Goal: Information Seeking & Learning: Learn about a topic

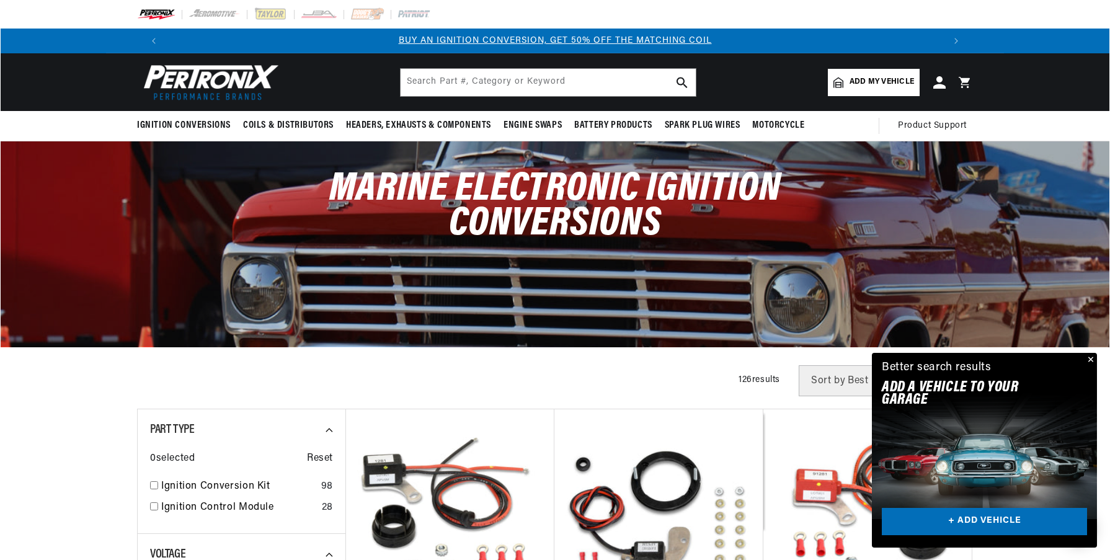
scroll to position [310, 0]
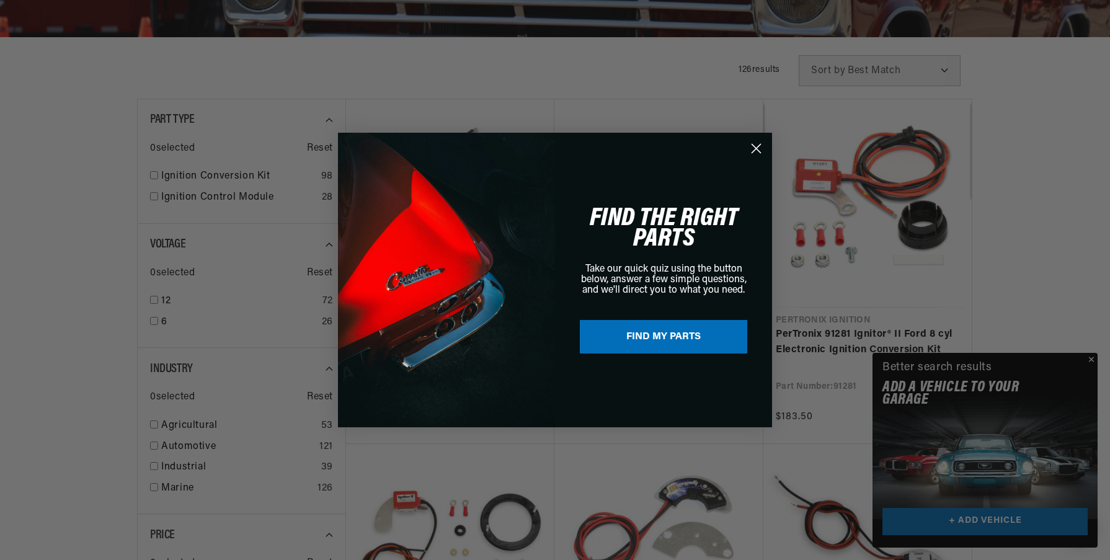
click at [155, 298] on div "Close dialog FIND THE RIGHT PARTS Take our quick quiz using the button below, a…" at bounding box center [555, 280] width 1110 height 560
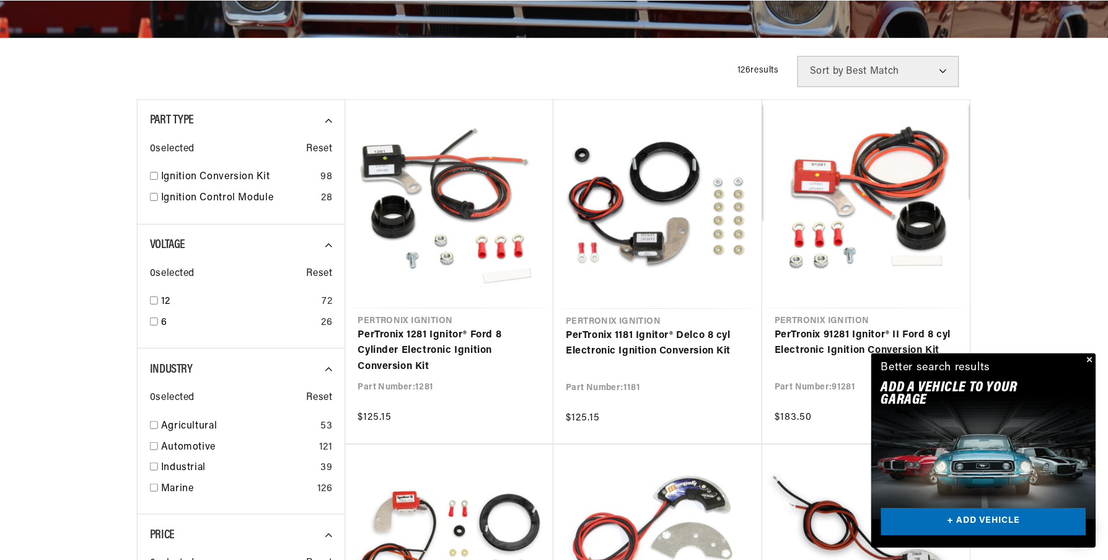
scroll to position [0, 774]
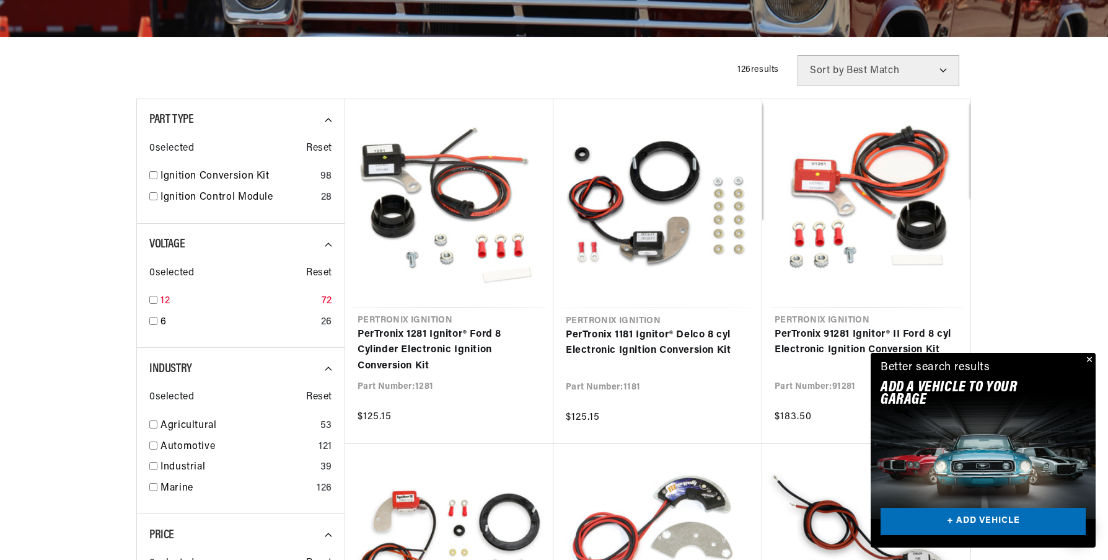
click at [155, 299] on input "checkbox" at bounding box center [153, 300] width 8 height 8
checkbox input "true"
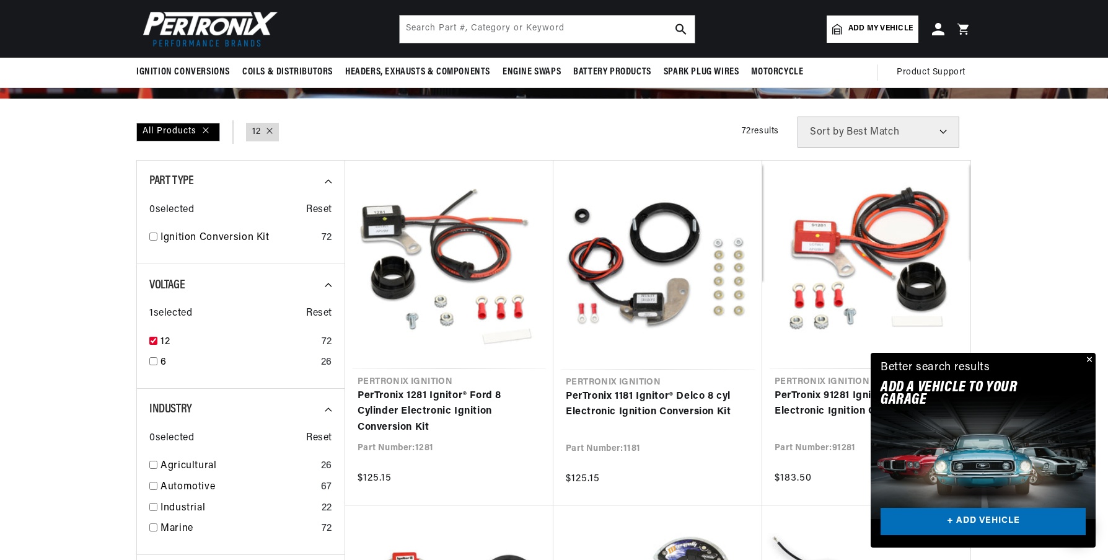
scroll to position [186, 0]
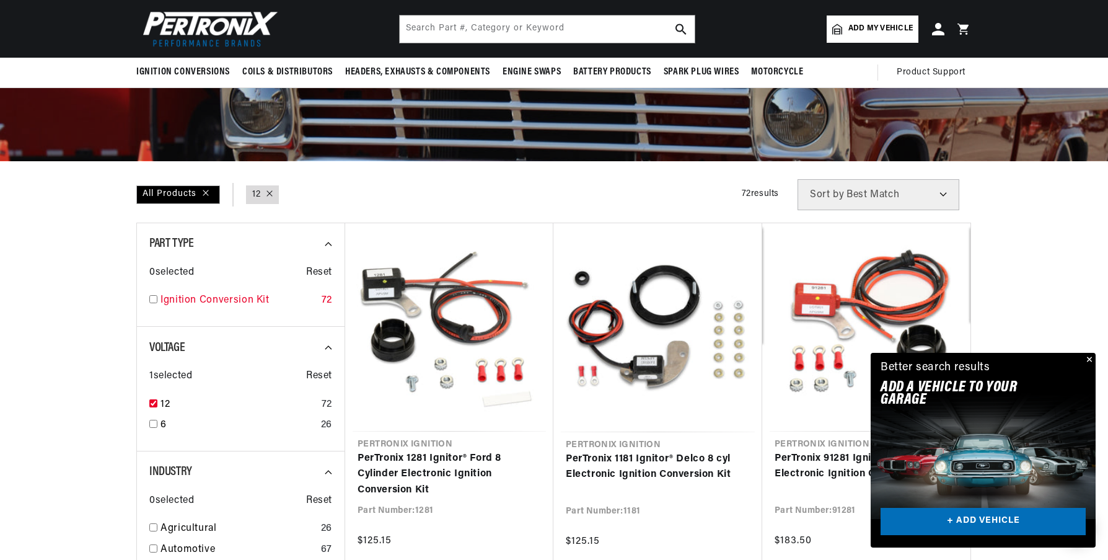
click at [154, 298] on input "checkbox" at bounding box center [153, 299] width 8 height 8
checkbox input "true"
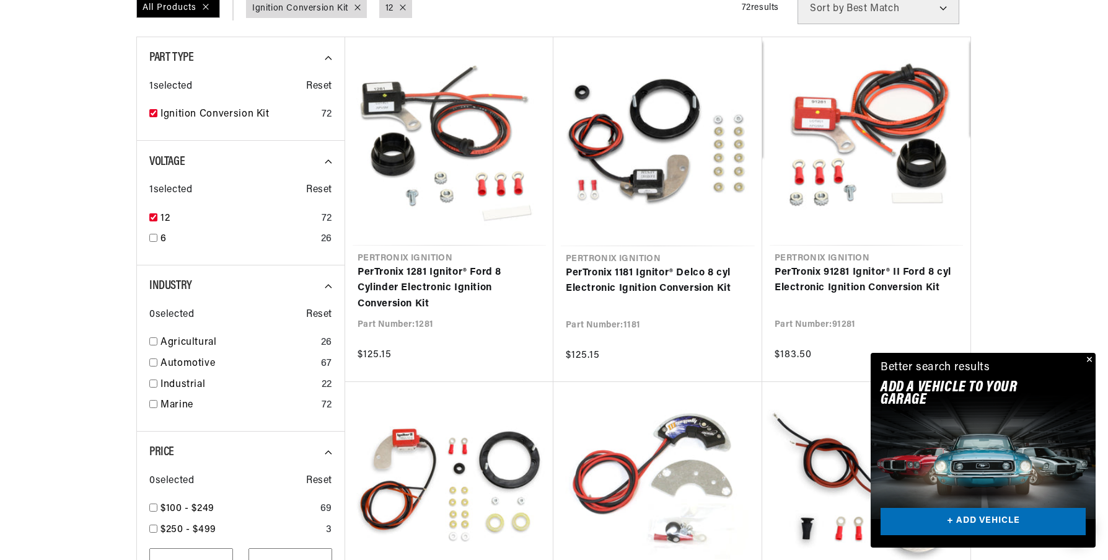
scroll to position [496, 0]
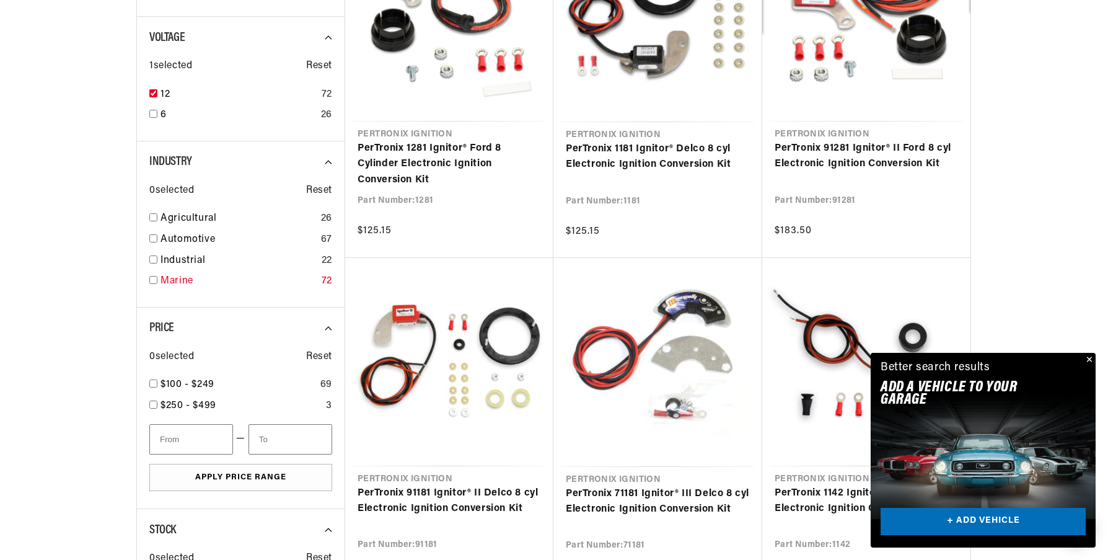
click at [154, 280] on input "checkbox" at bounding box center [153, 280] width 8 height 8
checkbox input "true"
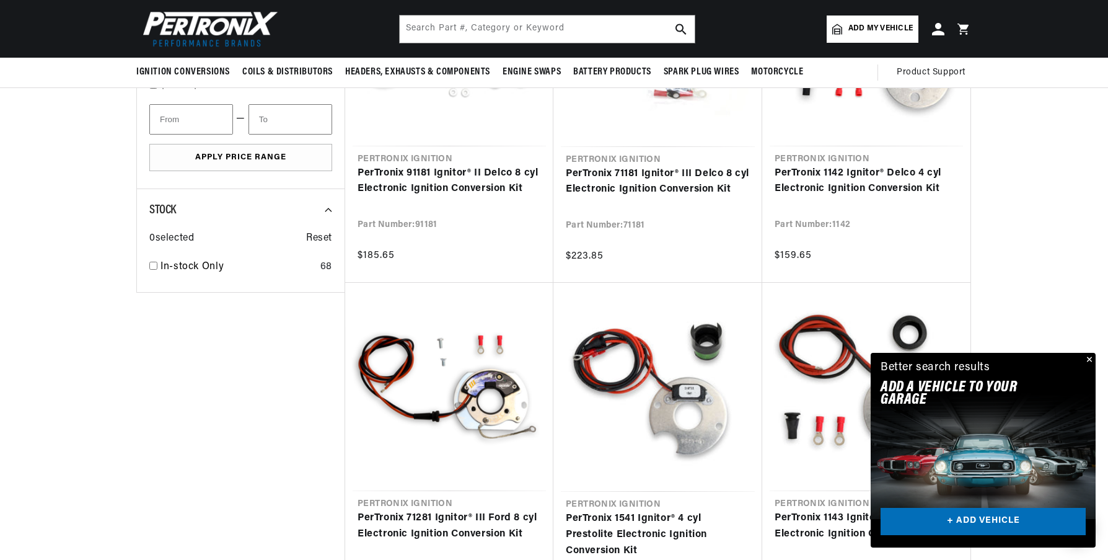
scroll to position [682, 0]
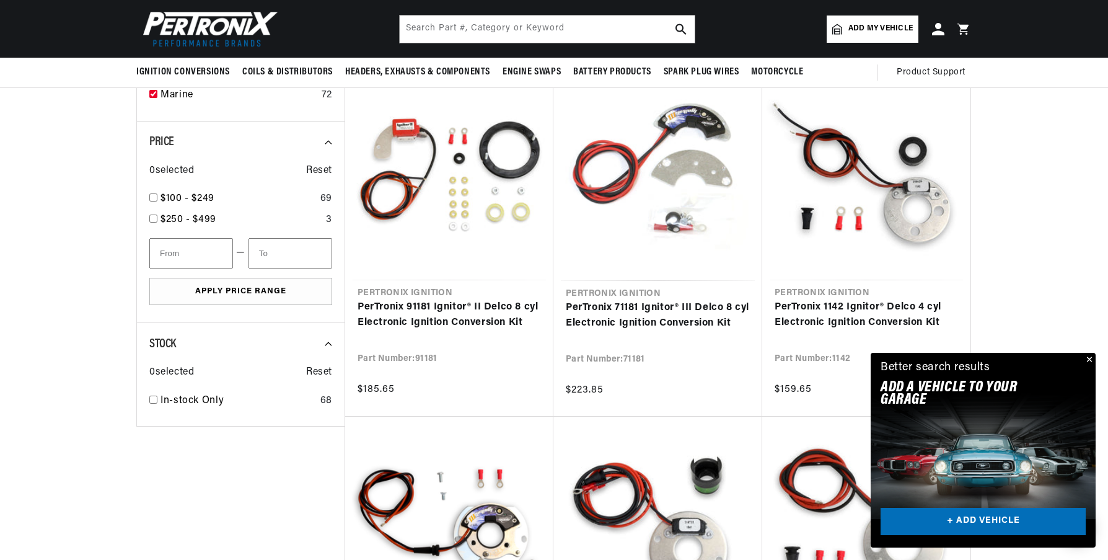
click at [118, 249] on div at bounding box center [554, 426] width 898 height 1487
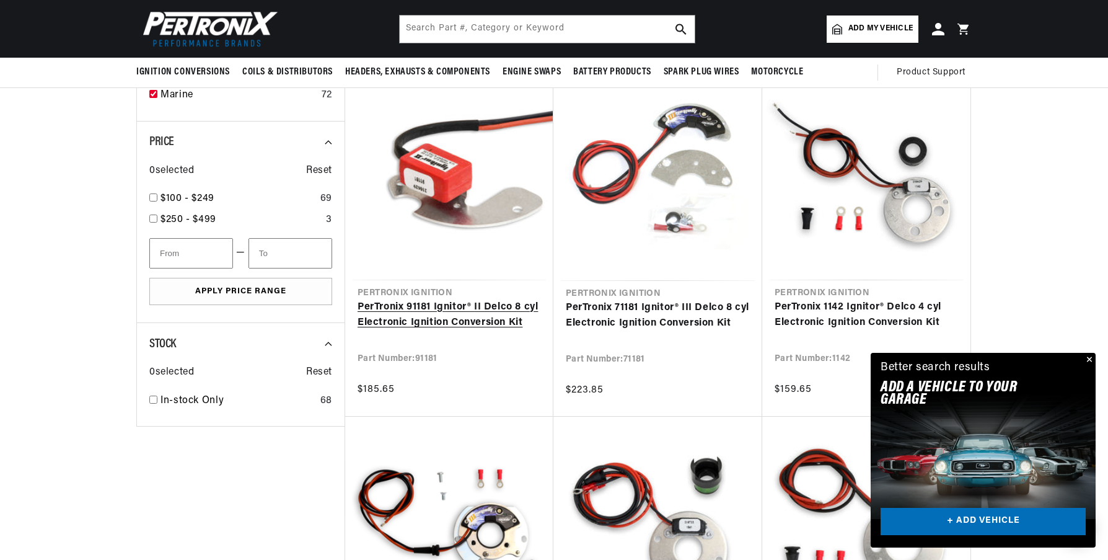
scroll to position [0, 2]
click at [457, 317] on link "PerTronix 91181 Ignitor® II Delco 8 cyl Electronic Ignition Conversion Kit" at bounding box center [449, 315] width 183 height 32
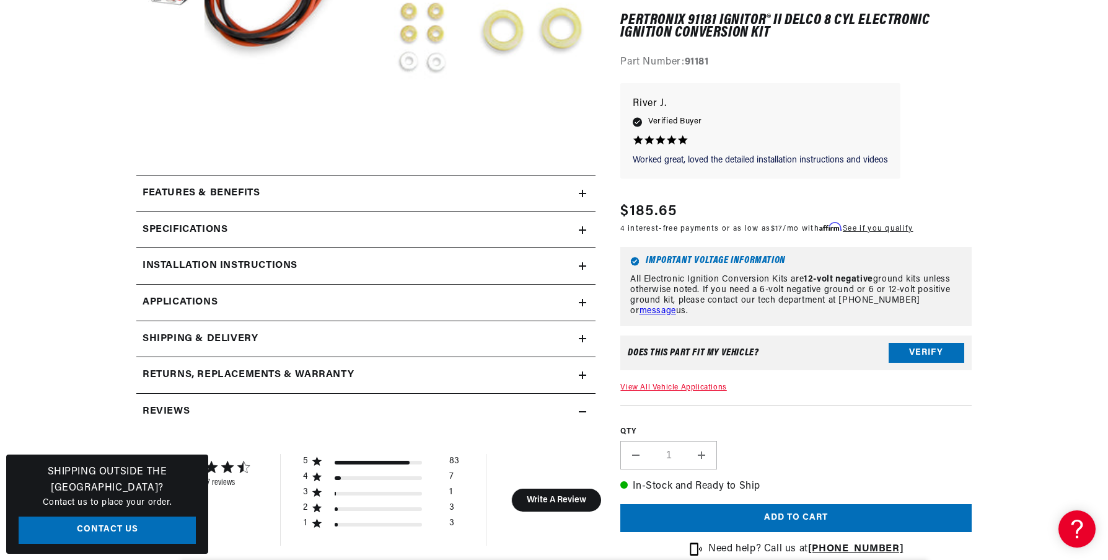
scroll to position [0, 1549]
click at [395, 308] on link "Applications" at bounding box center [365, 303] width 459 height 37
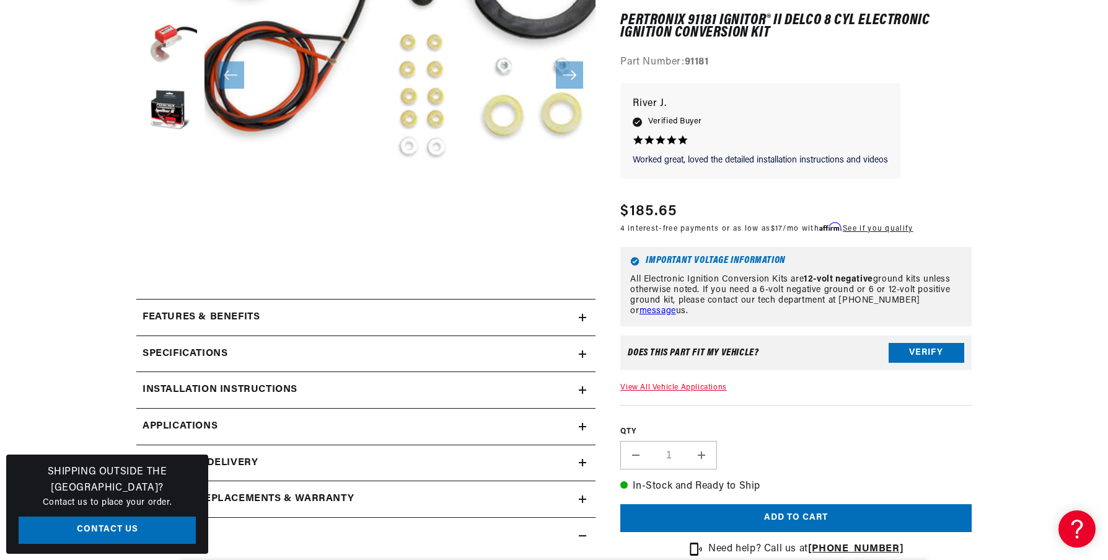
click at [373, 355] on div "Specifications" at bounding box center [357, 354] width 443 height 16
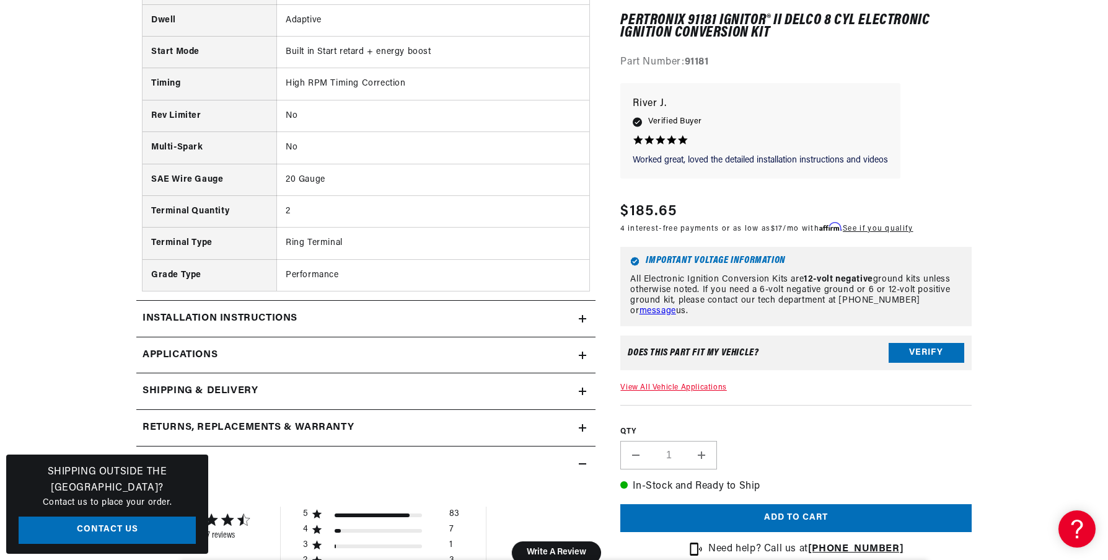
click at [354, 360] on link "Applications" at bounding box center [365, 355] width 459 height 37
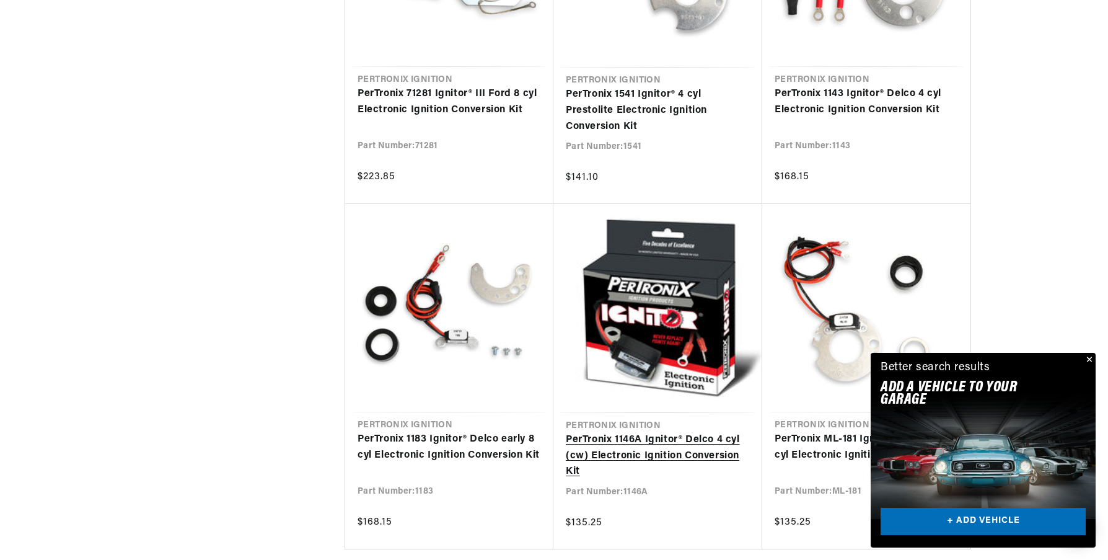
scroll to position [0, 752]
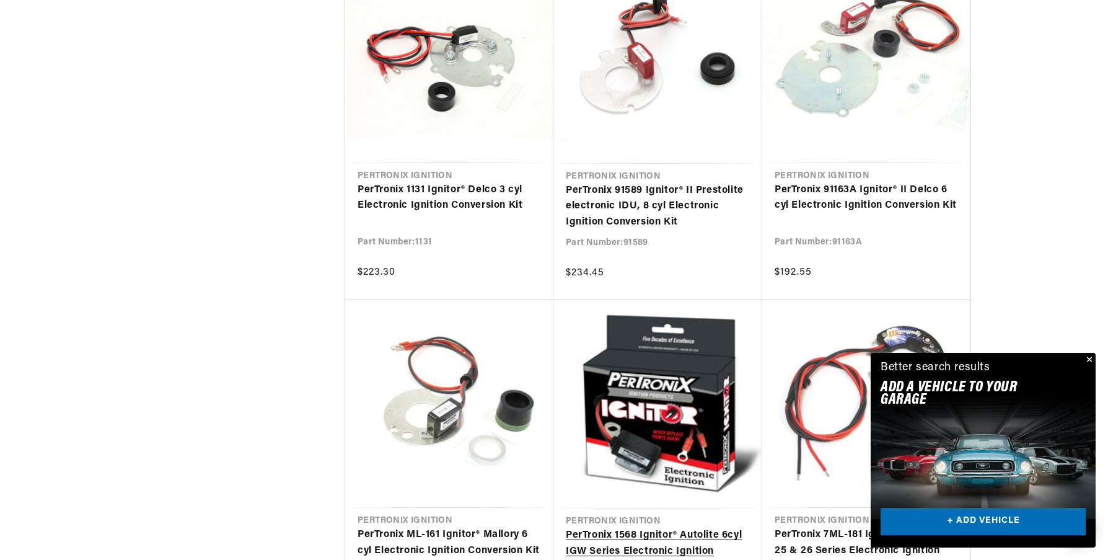
scroll to position [0, 774]
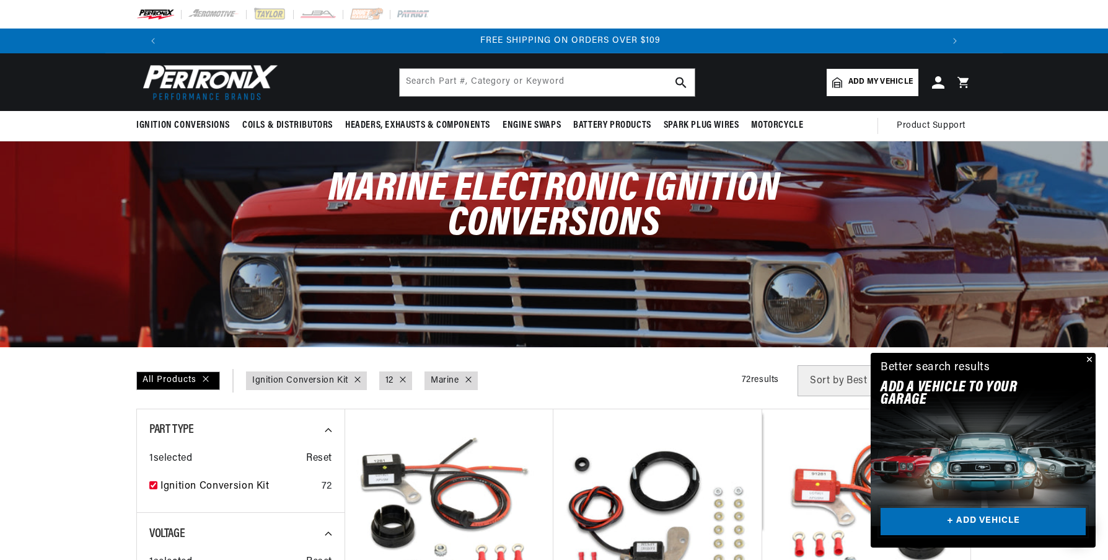
click at [1010, 524] on link "+ ADD VEHICLE" at bounding box center [983, 522] width 205 height 28
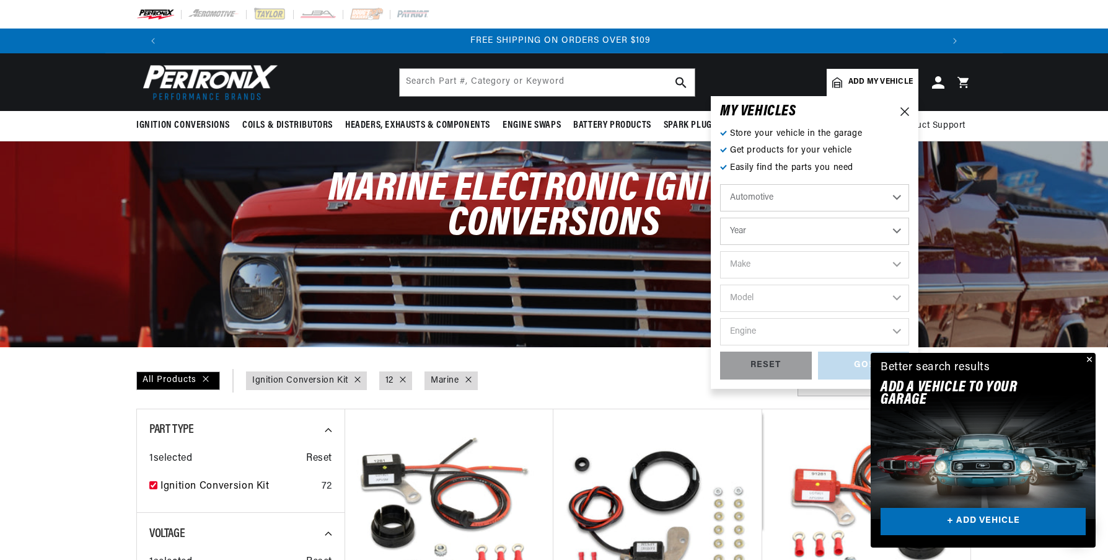
click at [901, 193] on select "Automotive Agricultural Industrial Marine Motorcycle" at bounding box center [814, 197] width 189 height 27
click at [720, 184] on select "Automotive Agricultural Industrial Marine Motorcycle" at bounding box center [814, 197] width 189 height 27
select select "Marine"
click at [899, 231] on select "Year 1987 1986 1985 1983 1982 1981 1980 1979 1978 1977 1976 1975 1974 1973 1972…" at bounding box center [814, 231] width 189 height 27
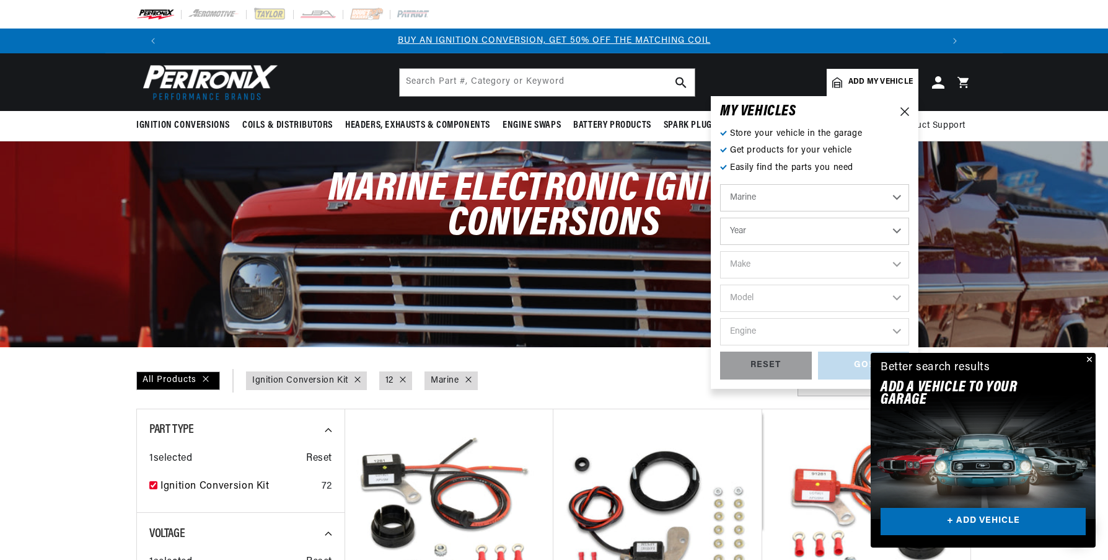
select select "1959"
click at [720, 218] on select "Year 1987 1986 1985 1983 1982 1981 1980 1979 1978 1977 1976 1975 1974 1973 1972…" at bounding box center [814, 231] width 189 height 27
select select "1959"
click at [895, 264] on select "Make Chris-Craft Chrysler Inboard Waukesha" at bounding box center [814, 264] width 189 height 27
select select "[PERSON_NAME]"
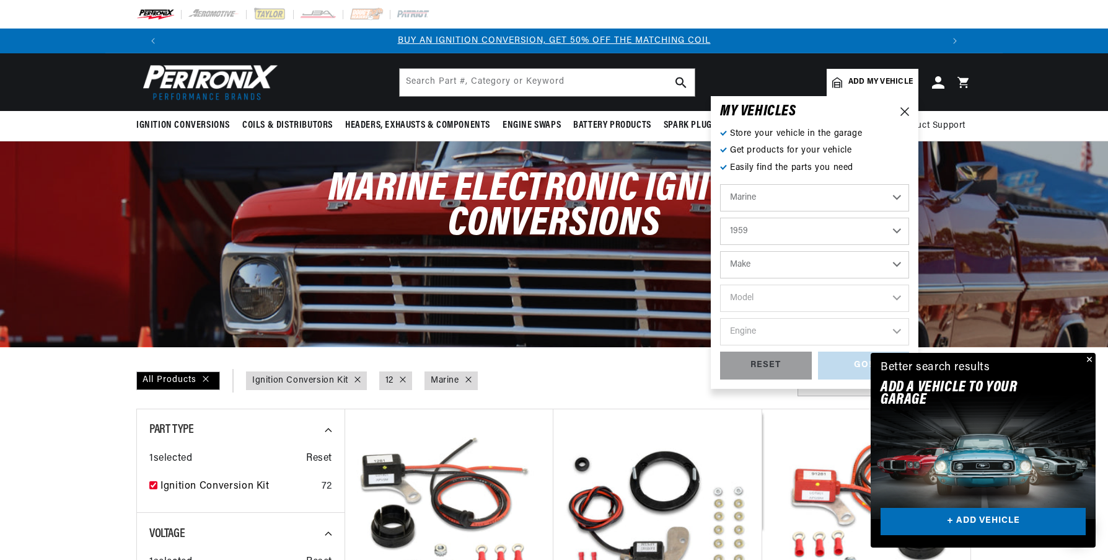
click at [720, 251] on select "Make Chris-Craft Chrysler Inboard Waukesha" at bounding box center [814, 264] width 189 height 27
select select "Chris-Craft"
click at [903, 299] on select "Model All models" at bounding box center [814, 298] width 189 height 27
select select "All-models"
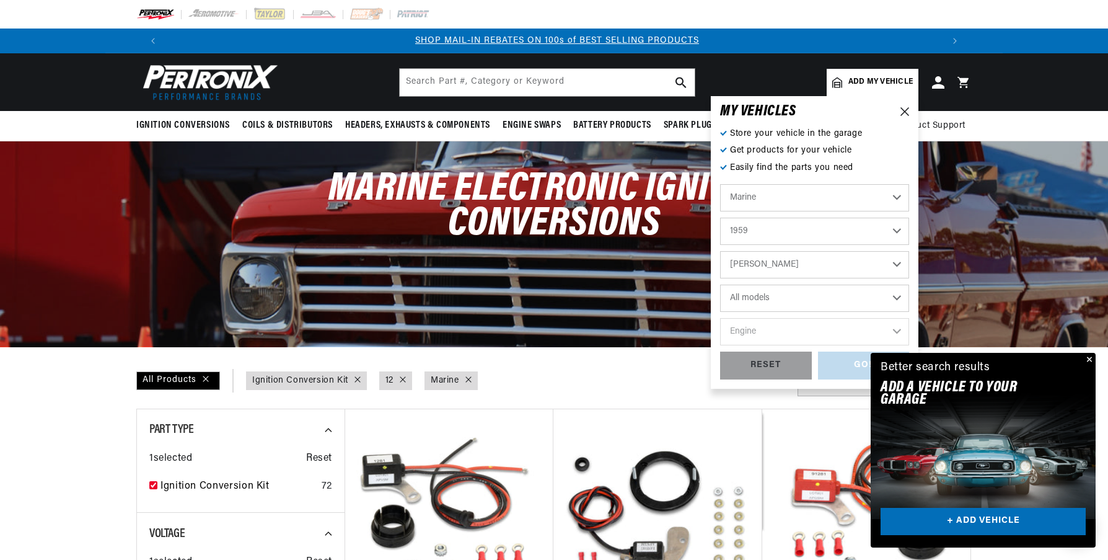
click at [720, 285] on select "Model All models" at bounding box center [814, 298] width 189 height 27
select select "All-models"
click at [899, 330] on select "Engine 8" at bounding box center [814, 331] width 189 height 27
select select "8"
click at [720, 318] on select "Engine 8" at bounding box center [814, 331] width 189 height 27
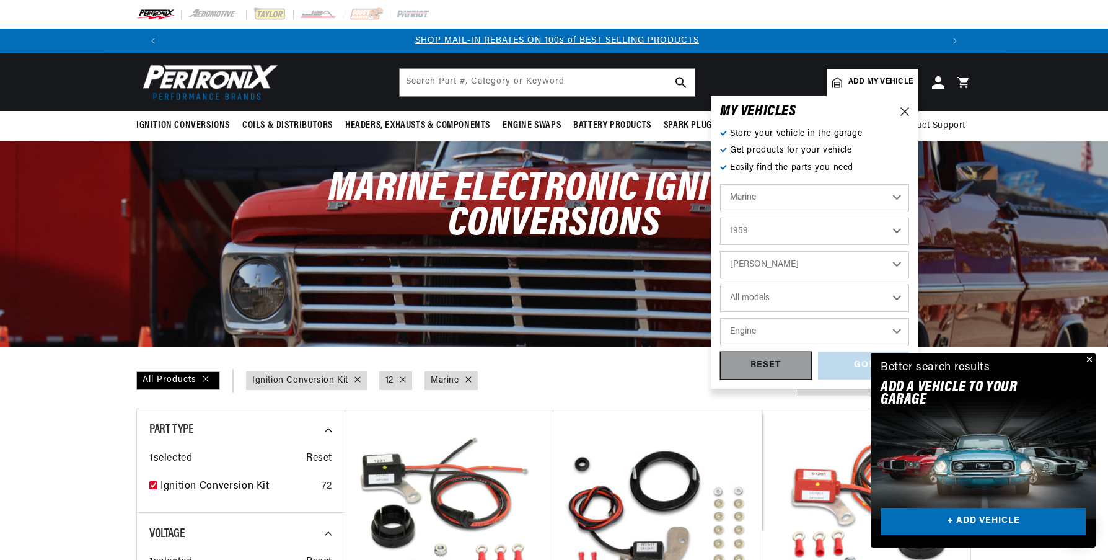
select select "8"
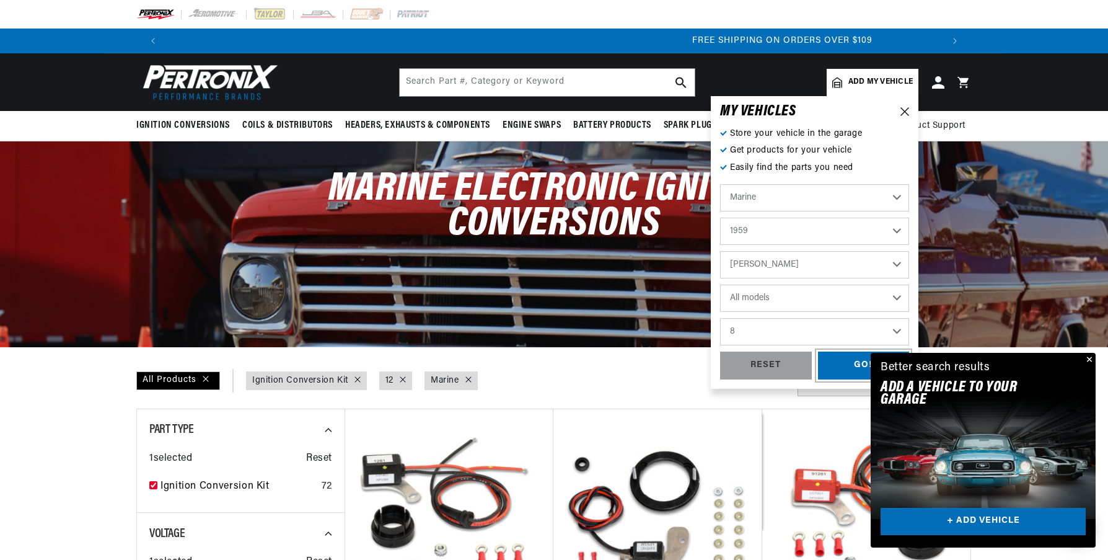
click at [847, 363] on div "GO!" at bounding box center [864, 365] width 92 height 28
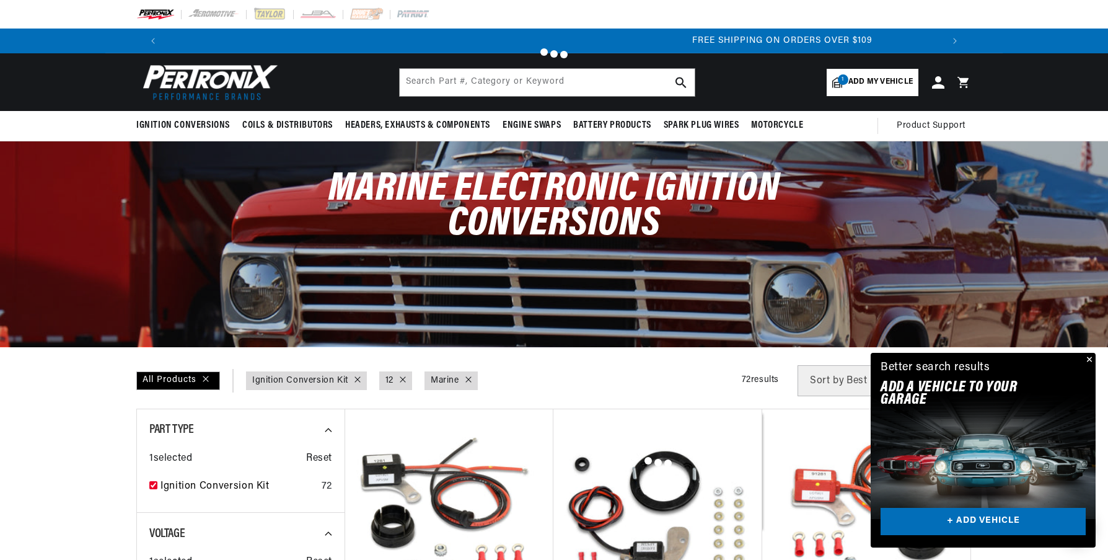
scroll to position [0, 1520]
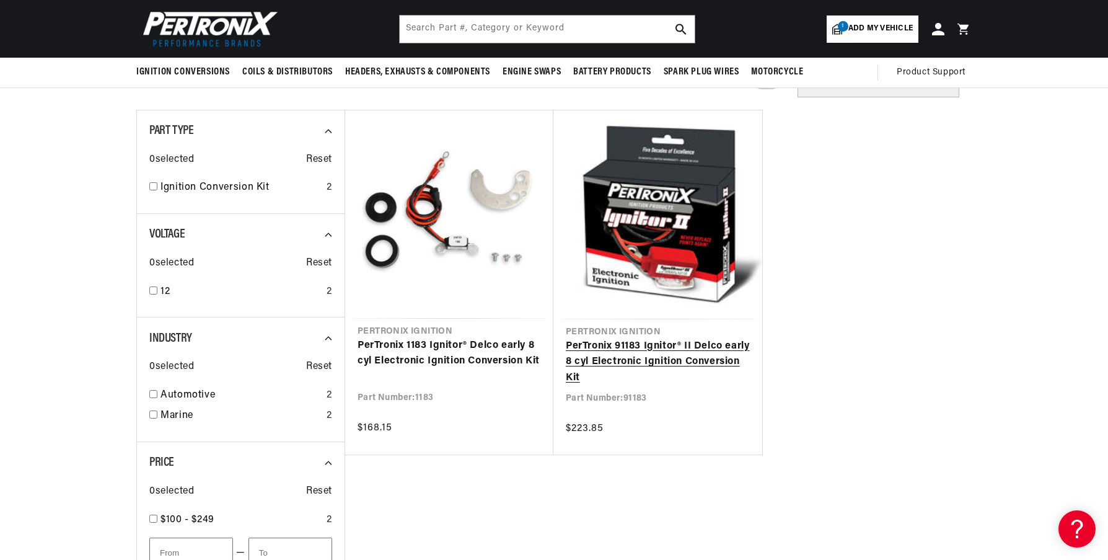
scroll to position [0, 774]
click at [691, 338] on link "PerTronix 91183 Ignitor® II Delco early 8 cyl Electronic Ignition Conversion Kit" at bounding box center [658, 362] width 184 height 48
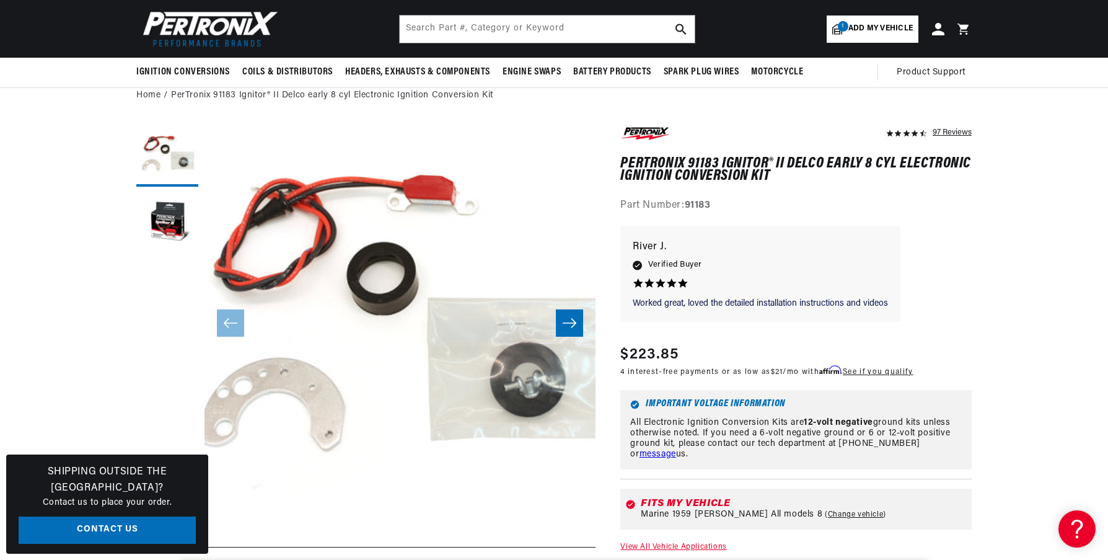
scroll to position [0, 1549]
click at [570, 323] on icon "Slide right" at bounding box center [570, 323] width 14 height 9
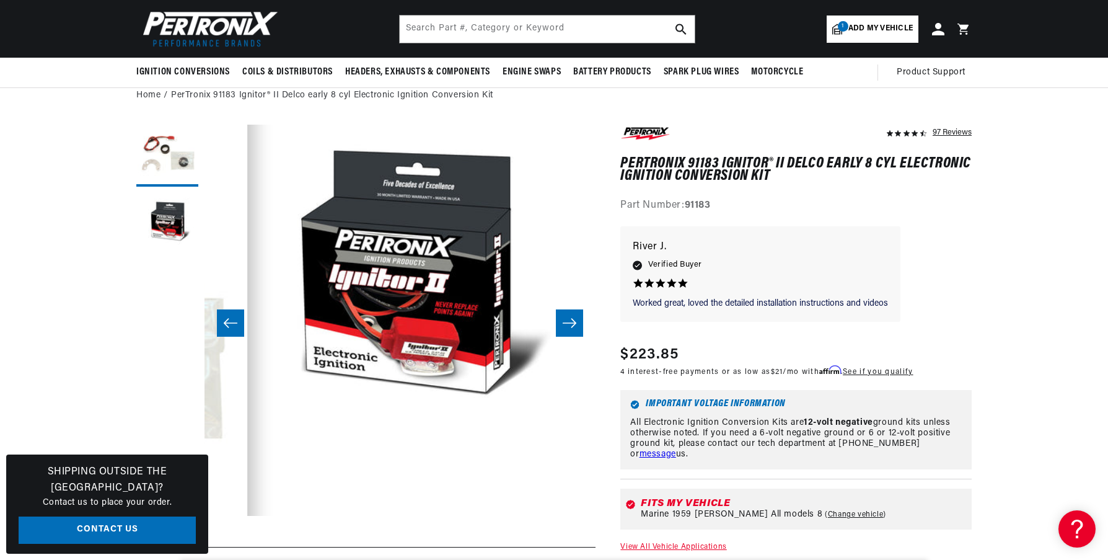
scroll to position [0, 391]
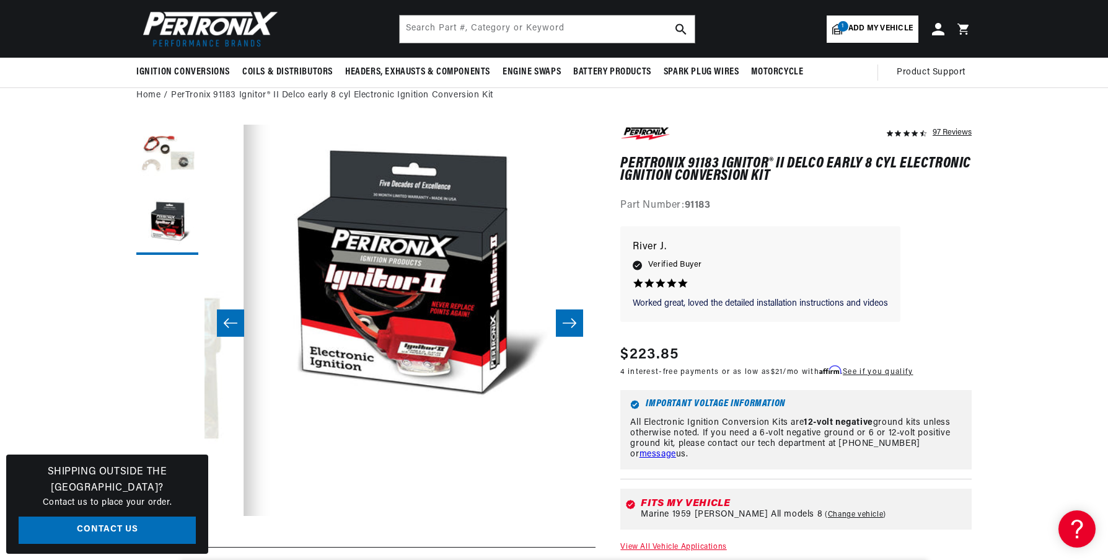
click at [573, 322] on icon "Slide right" at bounding box center [569, 323] width 15 height 12
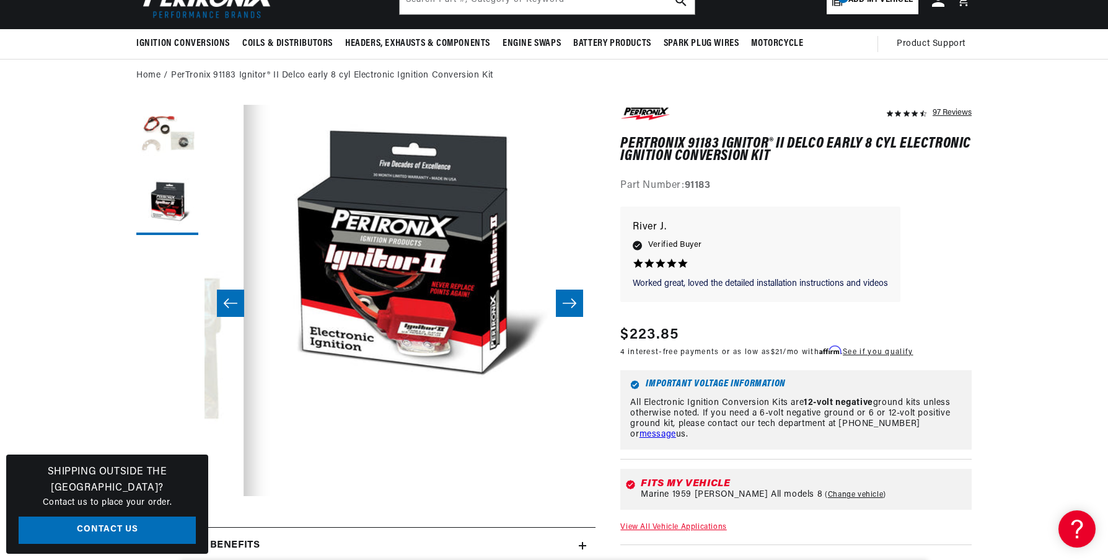
scroll to position [0, 0]
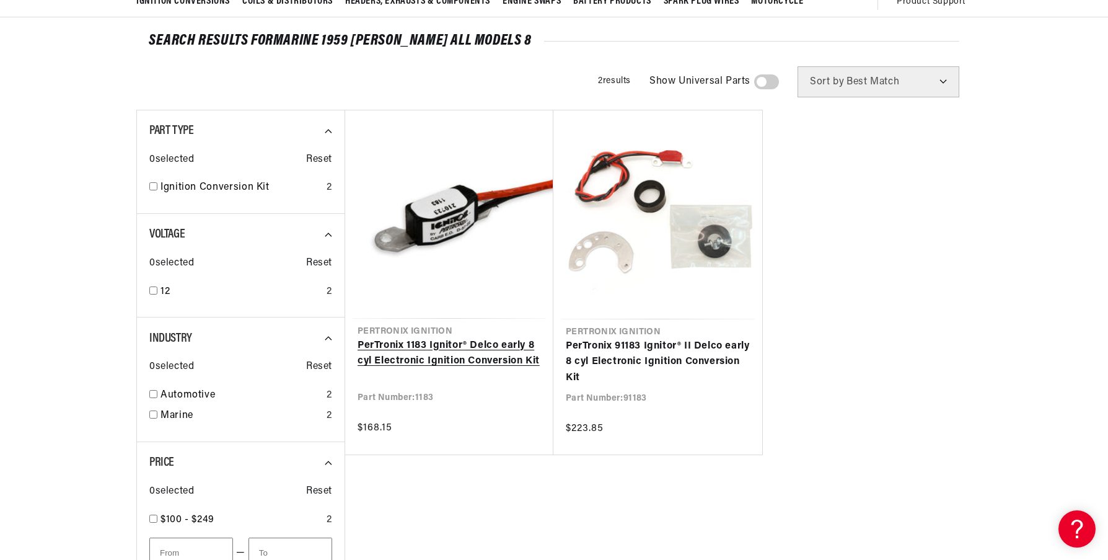
click at [463, 347] on link "PerTronix 1183 Ignitor® Delco early 8 cyl Electronic Ignition Conversion Kit" at bounding box center [449, 354] width 183 height 32
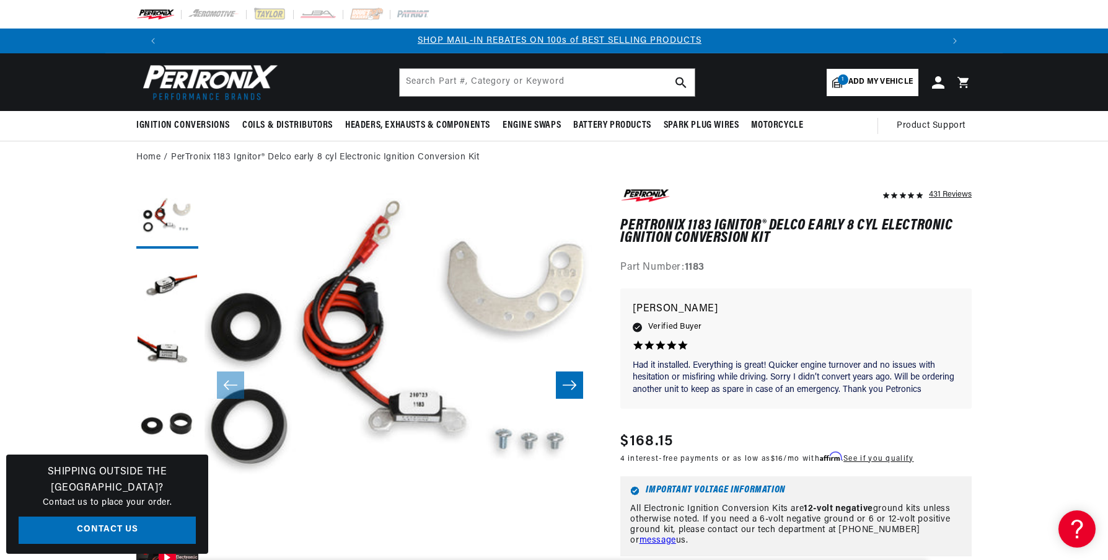
scroll to position [0, 774]
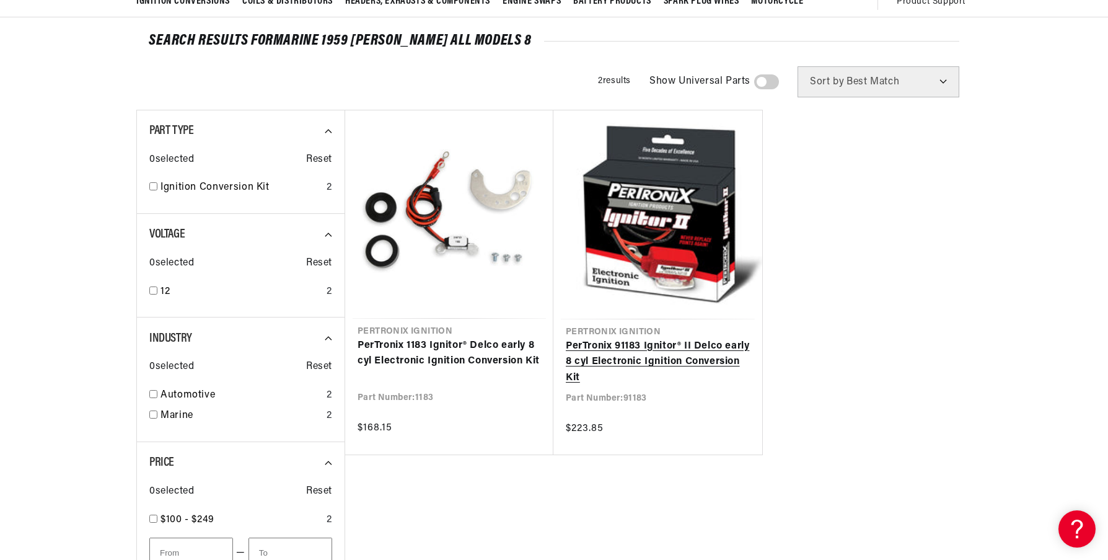
click at [641, 347] on link "PerTronix 91183 Ignitor® II Delco early 8 cyl Electronic Ignition Conversion Kit" at bounding box center [658, 362] width 184 height 48
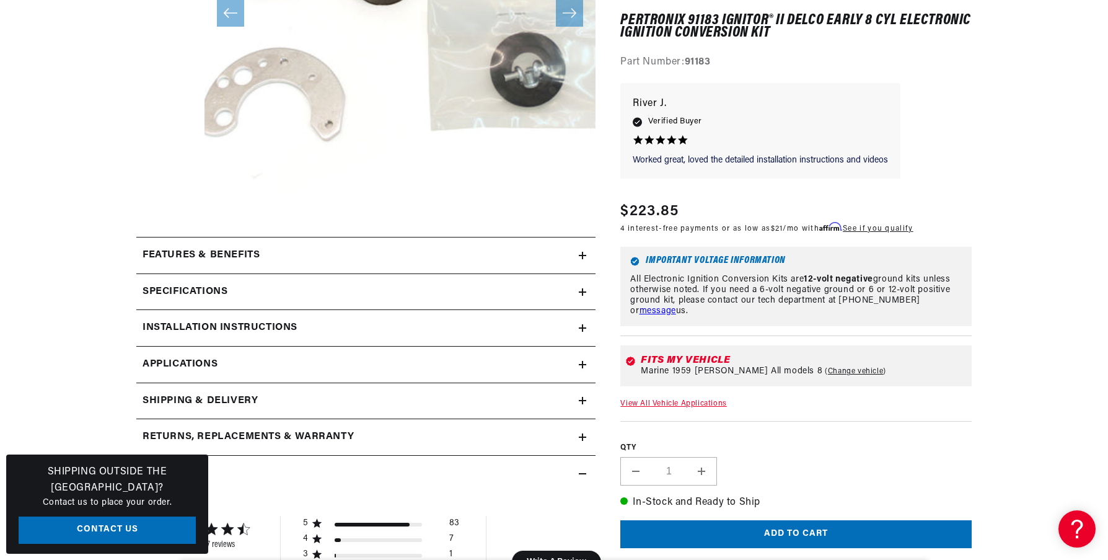
click at [352, 255] on div "Features & Benefits" at bounding box center [357, 255] width 443 height 16
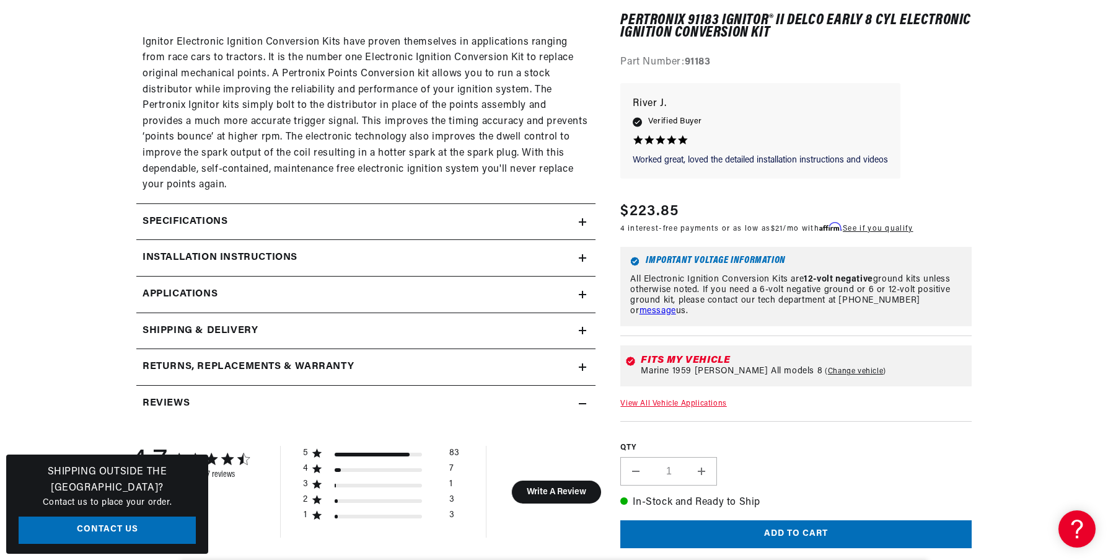
scroll to position [0, 774]
click at [348, 292] on link "Applications" at bounding box center [365, 294] width 459 height 37
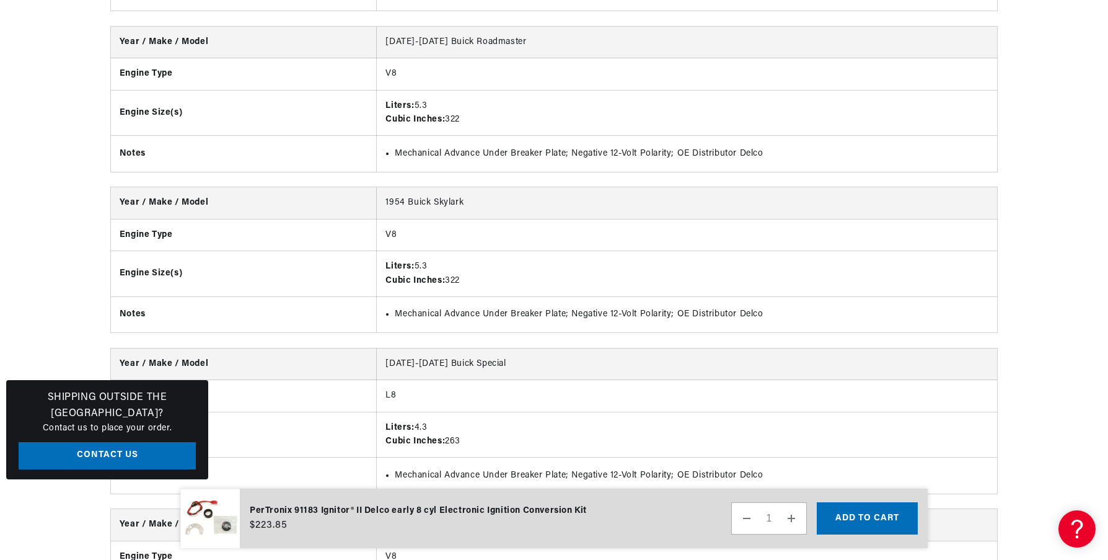
scroll to position [3295, 0]
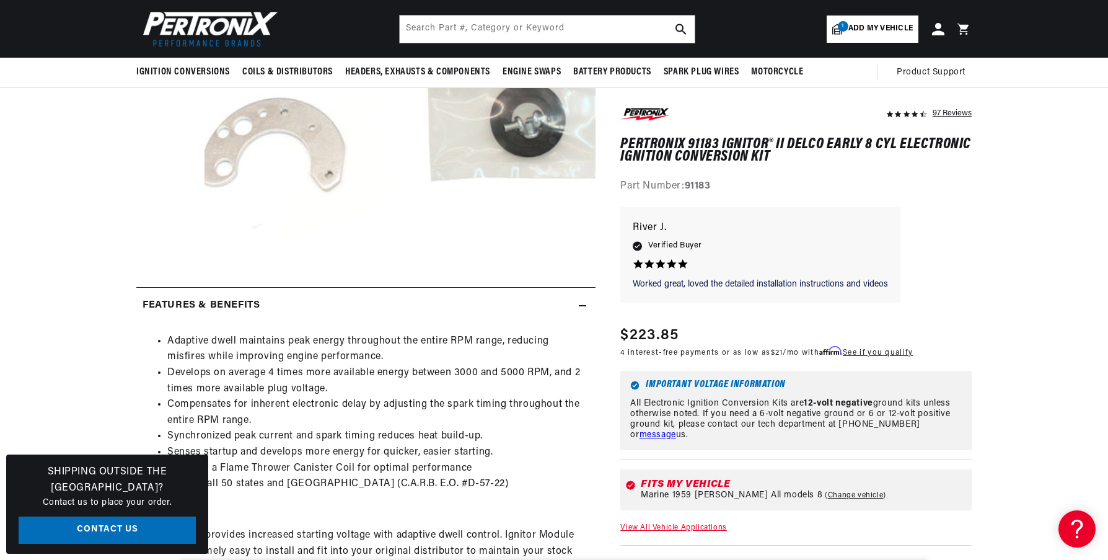
scroll to position [124, 0]
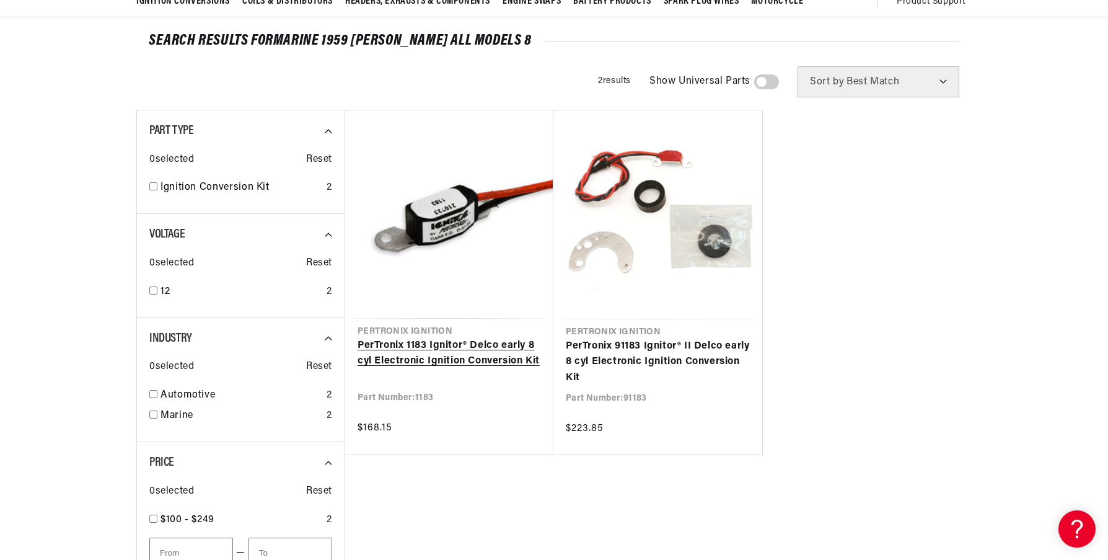
click at [451, 345] on link "PerTronix 1183 Ignitor® Delco early 8 cyl Electronic Ignition Conversion Kit" at bounding box center [449, 354] width 183 height 32
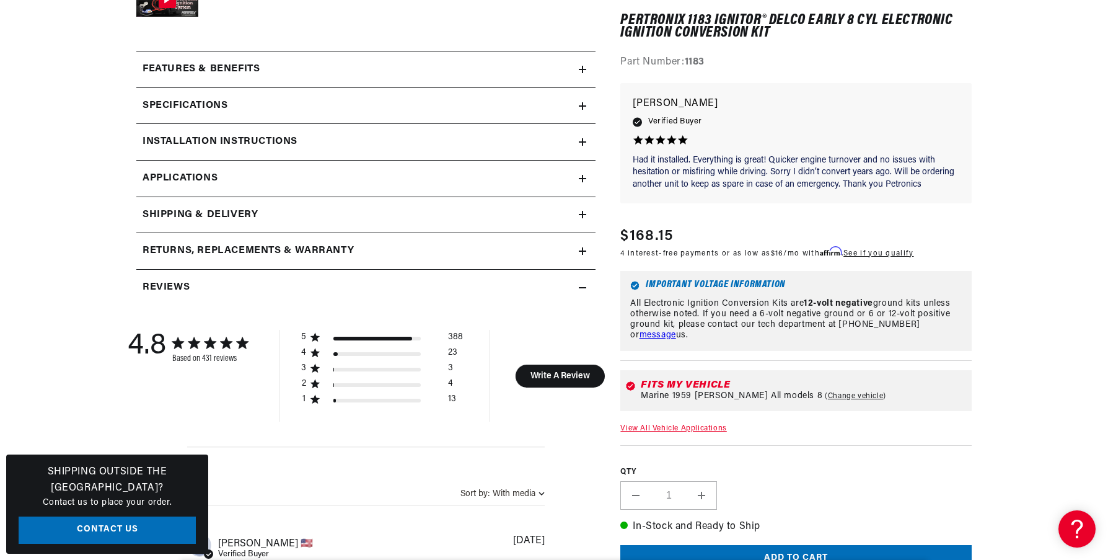
click at [368, 98] on div "Specifications" at bounding box center [357, 106] width 443 height 16
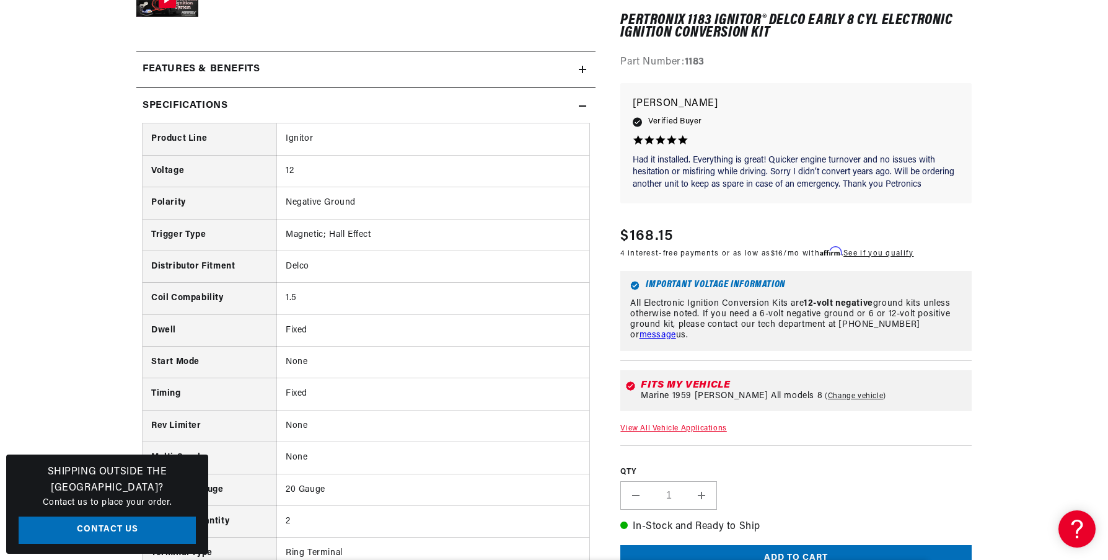
click at [399, 74] on div "Features & Benefits" at bounding box center [357, 69] width 443 height 16
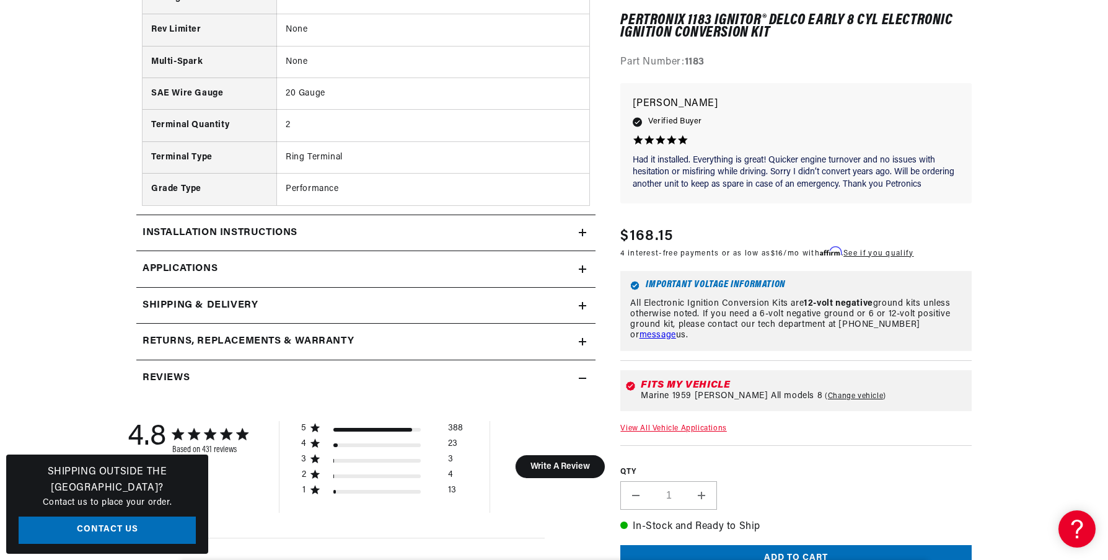
scroll to position [0, 774]
click at [502, 271] on link "Applications" at bounding box center [365, 269] width 459 height 37
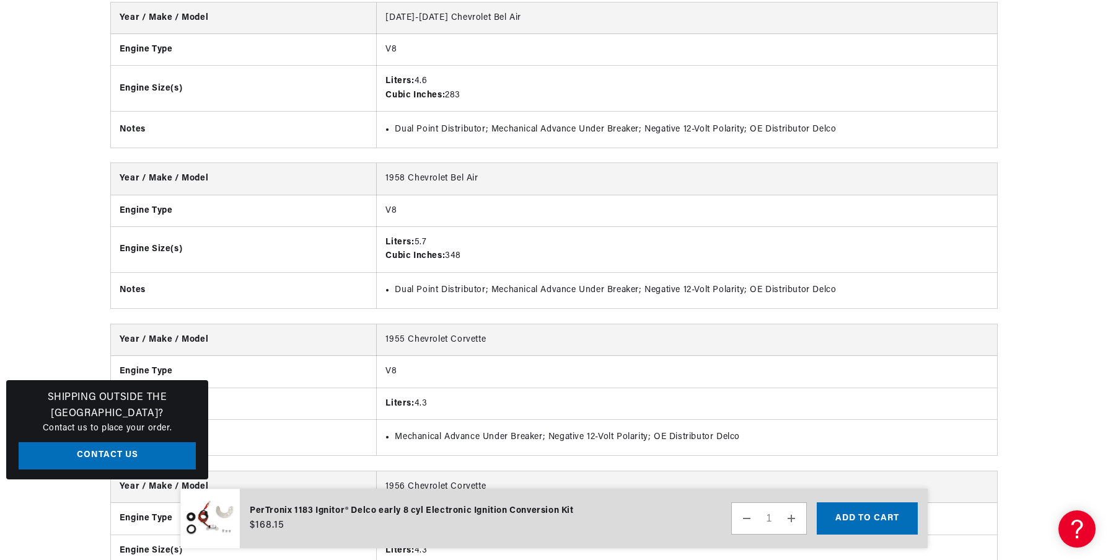
scroll to position [7894, 0]
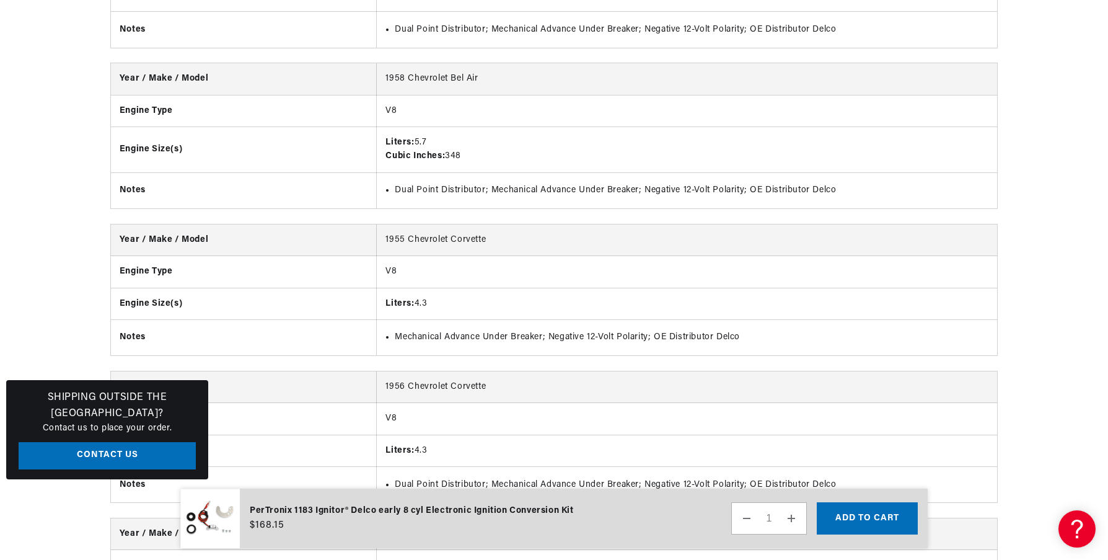
click at [228, 95] on th "Engine Type" at bounding box center [244, 111] width 266 height 32
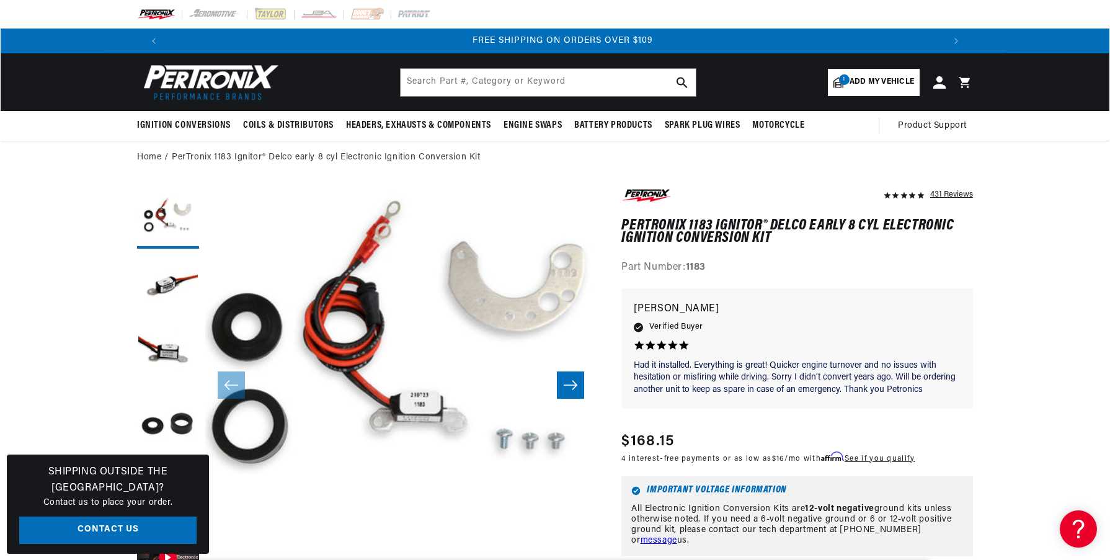
scroll to position [0, 1549]
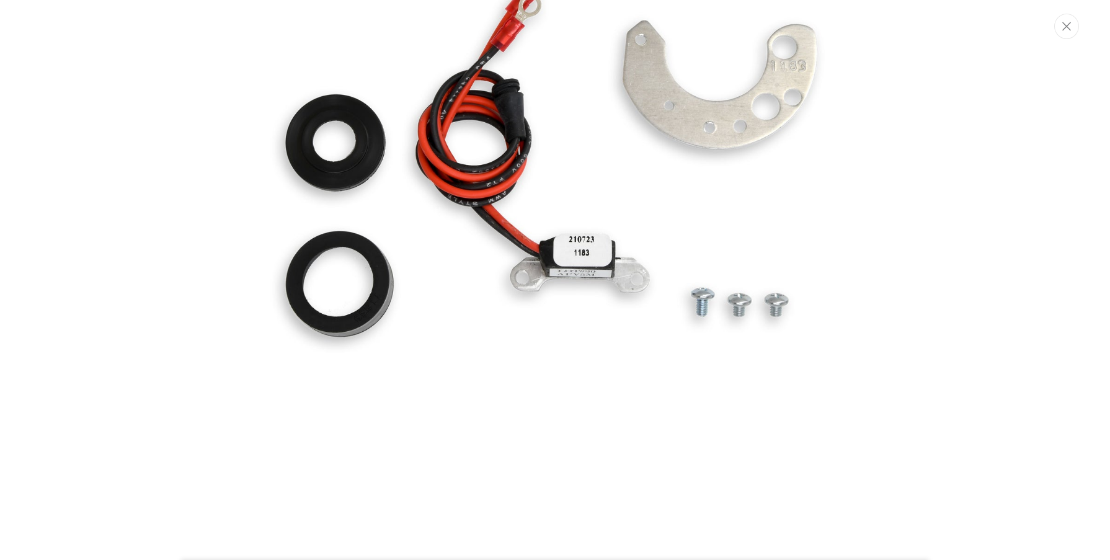
scroll to position [6, 0]
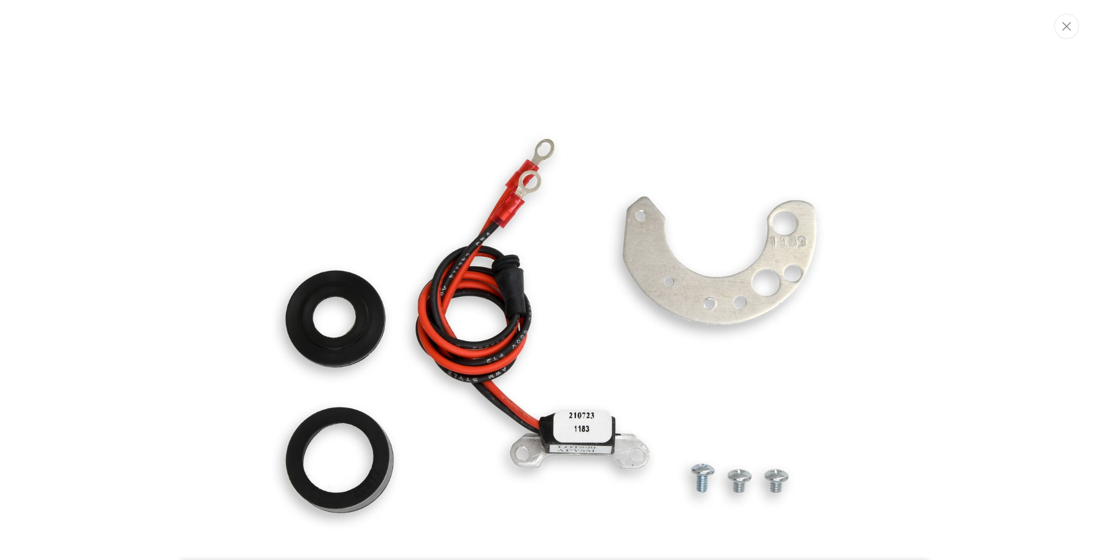
click at [903, 264] on div "Media gallery" at bounding box center [555, 280] width 1110 height 560
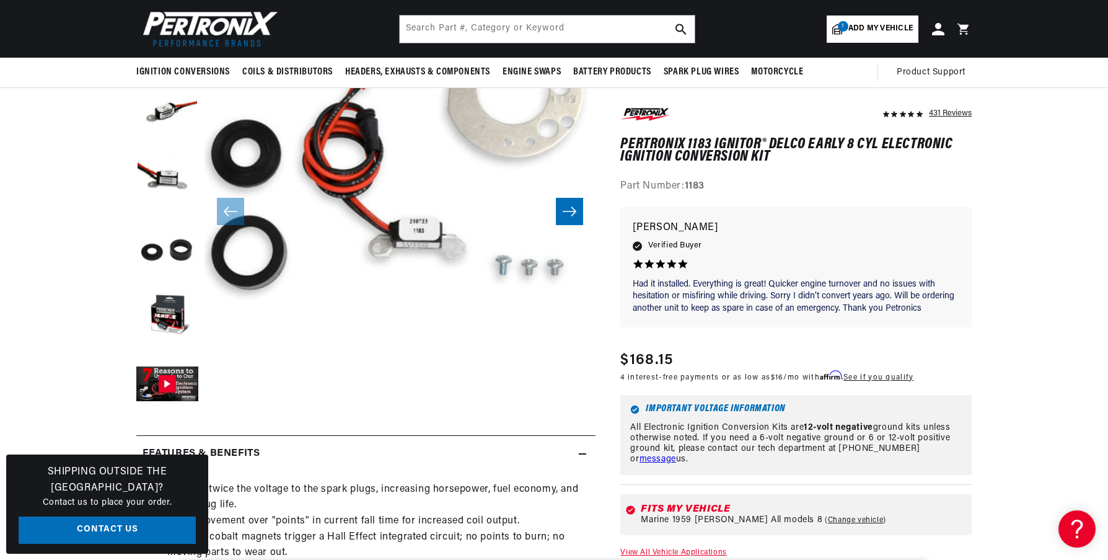
scroll to position [0, 0]
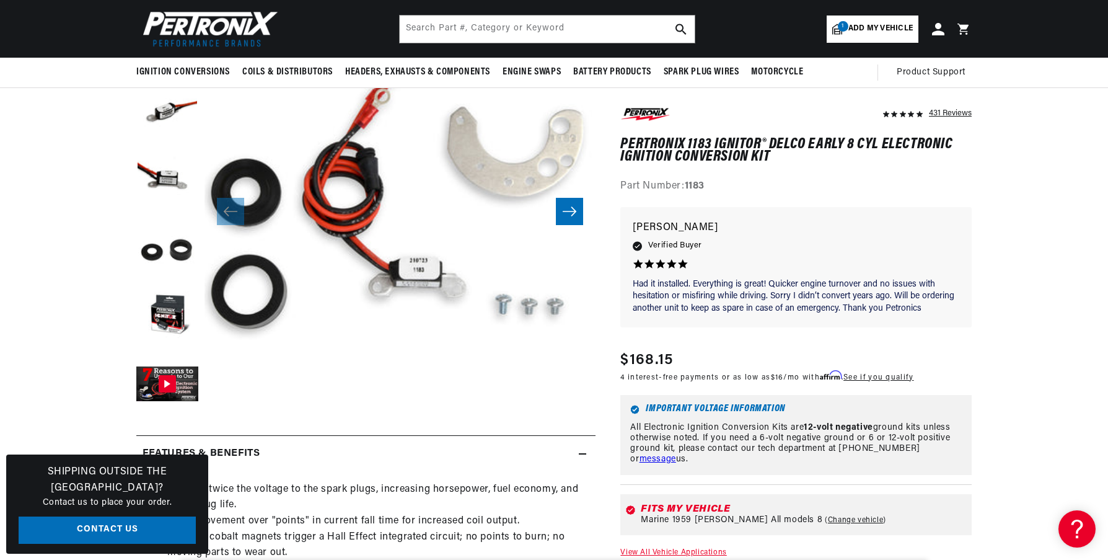
click at [166, 443] on button "Open media 1 in modal" at bounding box center [166, 443] width 0 height 0
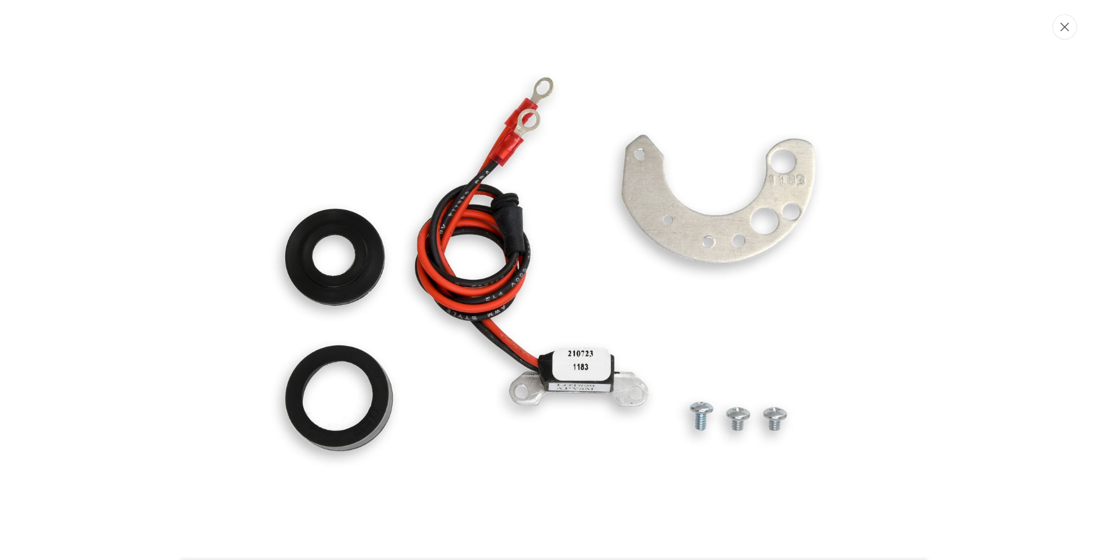
scroll to position [0, 1549]
click at [1065, 31] on button "Close" at bounding box center [1066, 26] width 25 height 25
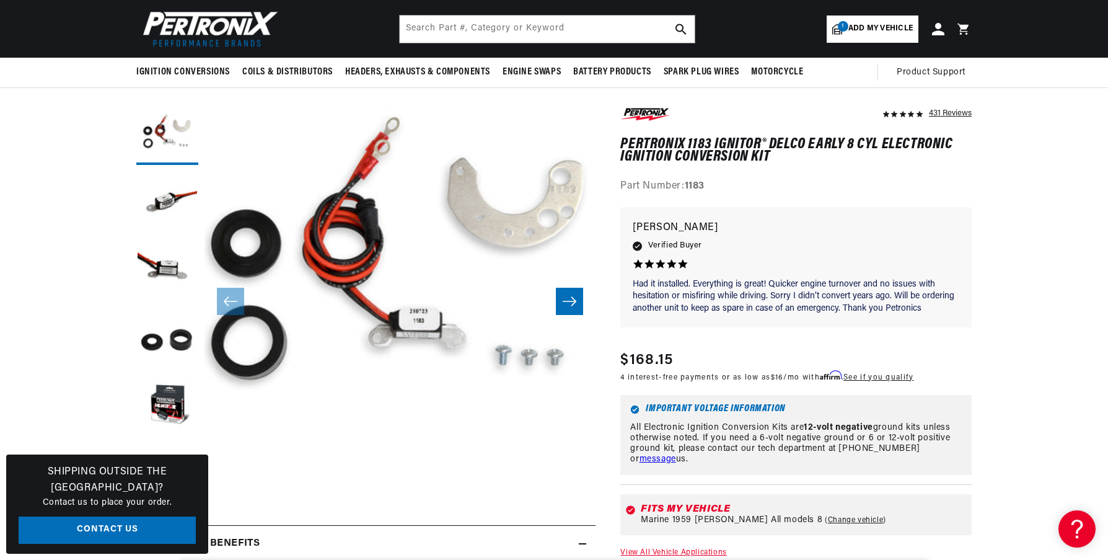
scroll to position [0, 0]
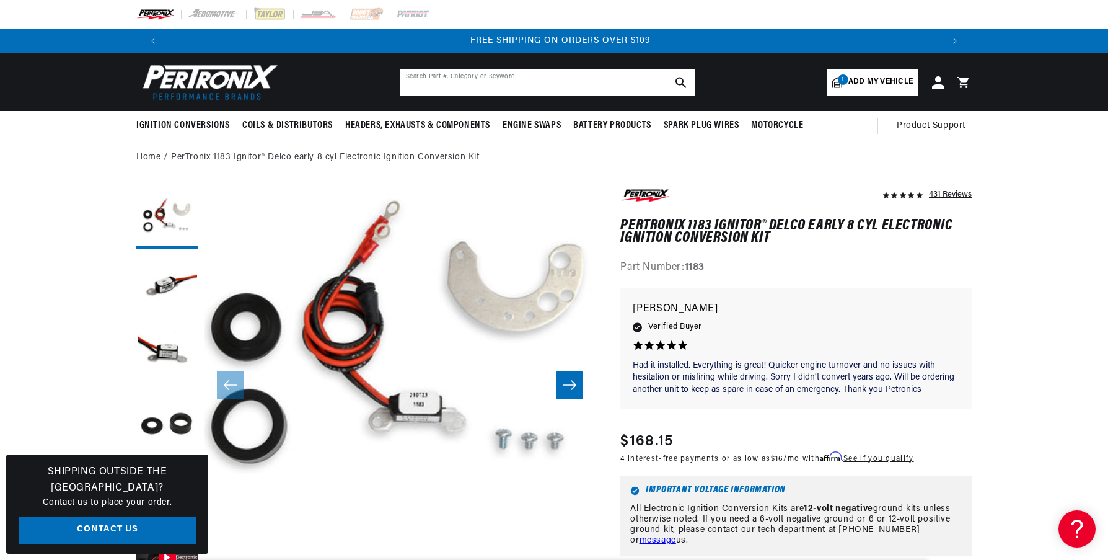
click at [581, 81] on input "text" at bounding box center [547, 82] width 295 height 27
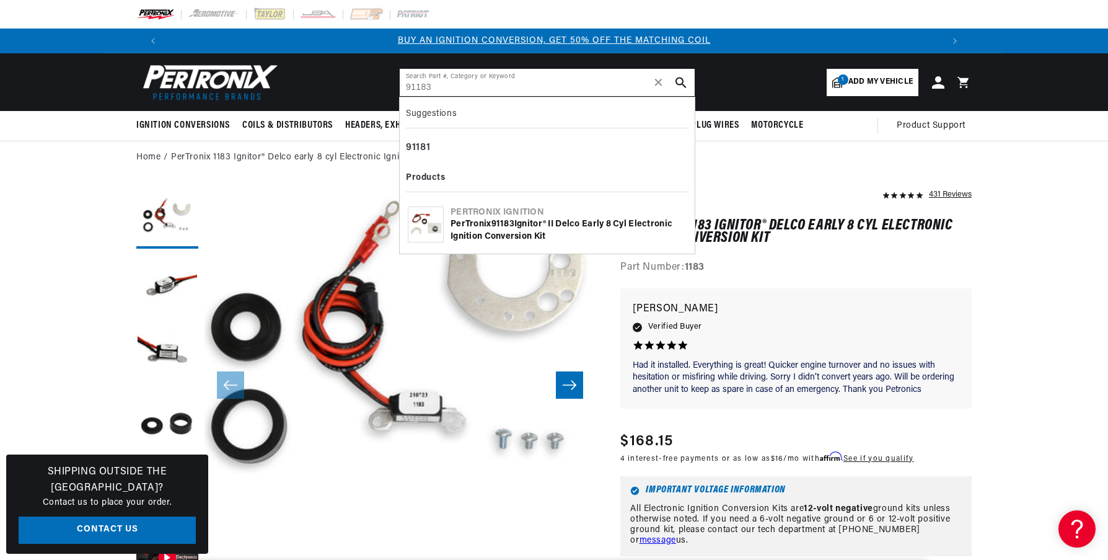
type input "91183"
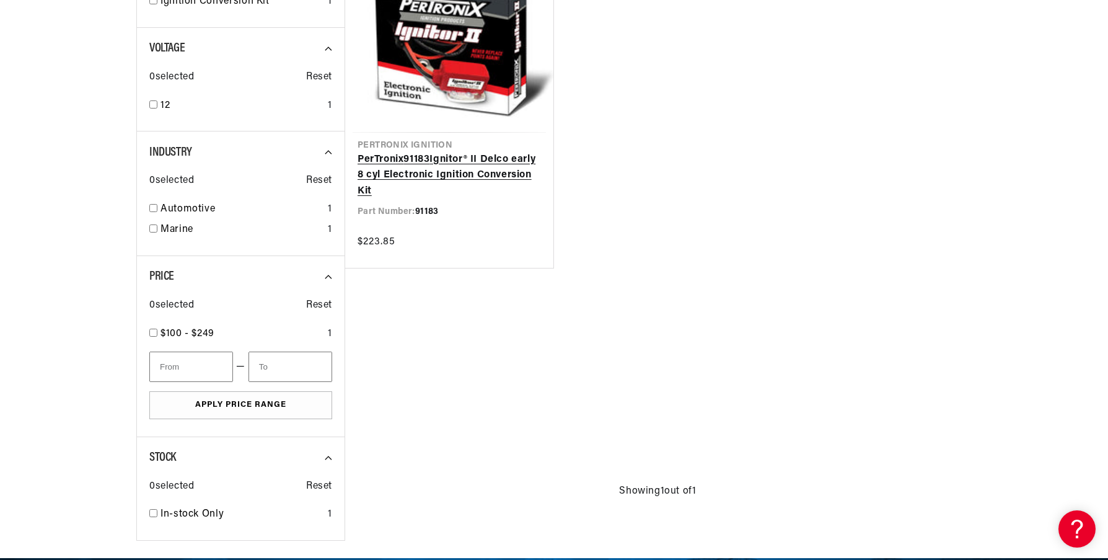
scroll to position [0, 774]
click at [433, 175] on link "PerTronix 91183 Ignitor® II Delco early 8 cyl Electronic Ignition Conversion Kit" at bounding box center [449, 176] width 183 height 48
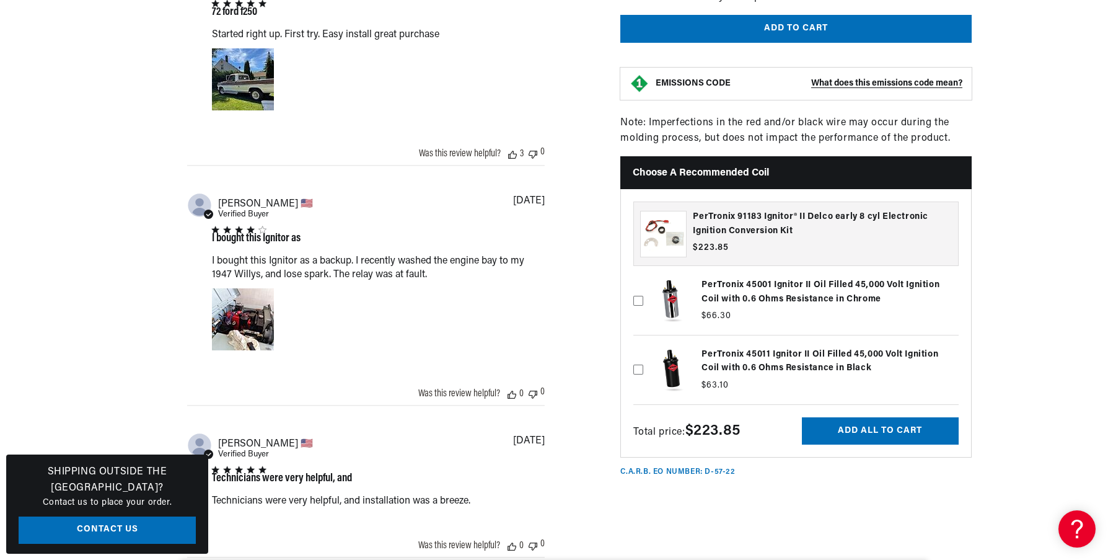
scroll to position [0, 1549]
drag, startPoint x: 696, startPoint y: 350, endPoint x: 733, endPoint y: 357, distance: 37.9
click at [779, 350] on label at bounding box center [796, 369] width 325 height 63
click at [643, 350] on input "checkbox" at bounding box center [639, 350] width 10 height 10
click at [697, 358] on label at bounding box center [796, 369] width 325 height 63
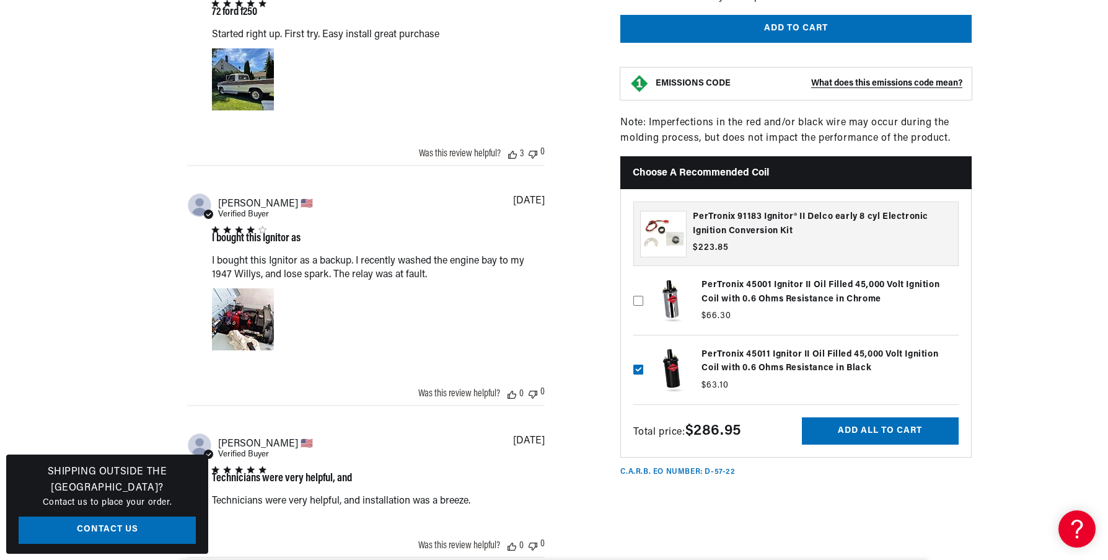
click at [643, 355] on input "checkbox" at bounding box center [639, 350] width 10 height 10
drag, startPoint x: 731, startPoint y: 351, endPoint x: 761, endPoint y: 348, distance: 30.0
click at [764, 348] on label at bounding box center [796, 369] width 325 height 63
click at [643, 348] on input "checkbox" at bounding box center [639, 350] width 10 height 10
click at [738, 356] on label at bounding box center [796, 369] width 325 height 63
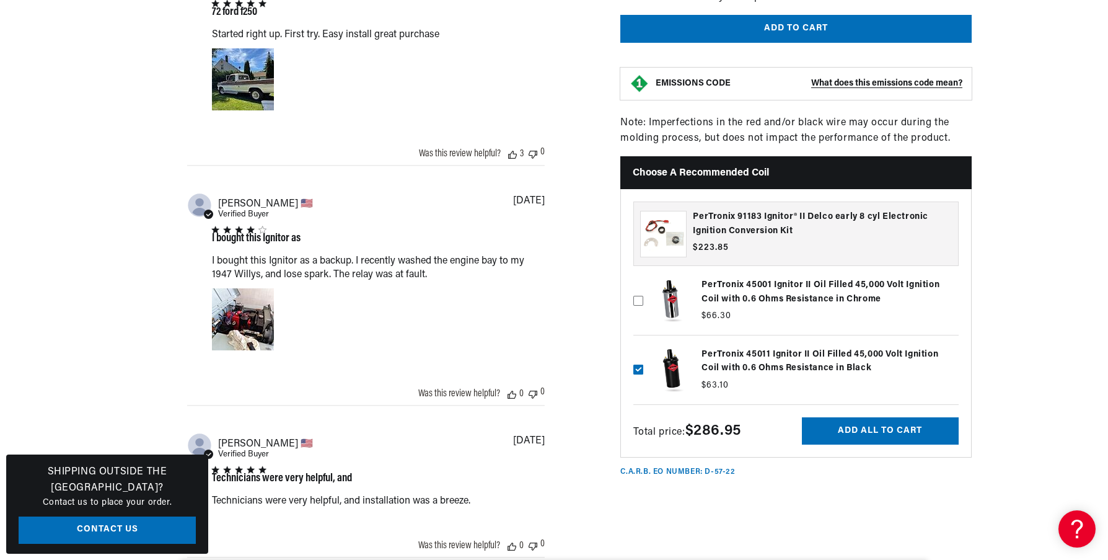
click at [643, 355] on input "checkbox" at bounding box center [639, 350] width 10 height 10
drag, startPoint x: 710, startPoint y: 355, endPoint x: 815, endPoint y: 350, distance: 104.3
click at [815, 350] on label at bounding box center [796, 369] width 325 height 63
click at [643, 350] on input "checkbox" at bounding box center [639, 350] width 10 height 10
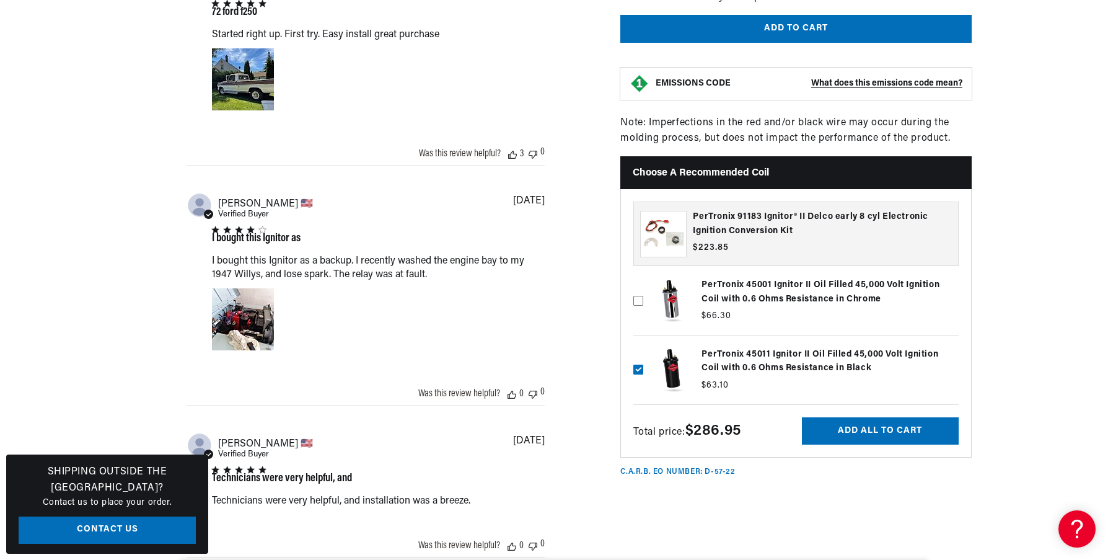
drag, startPoint x: 827, startPoint y: 363, endPoint x: 704, endPoint y: 372, distance: 123.7
click at [704, 372] on label at bounding box center [796, 369] width 325 height 63
click at [643, 355] on input "checkbox" at bounding box center [639, 350] width 10 height 10
drag, startPoint x: 787, startPoint y: 368, endPoint x: 949, endPoint y: 370, distance: 162.4
click at [953, 370] on label at bounding box center [796, 369] width 325 height 63
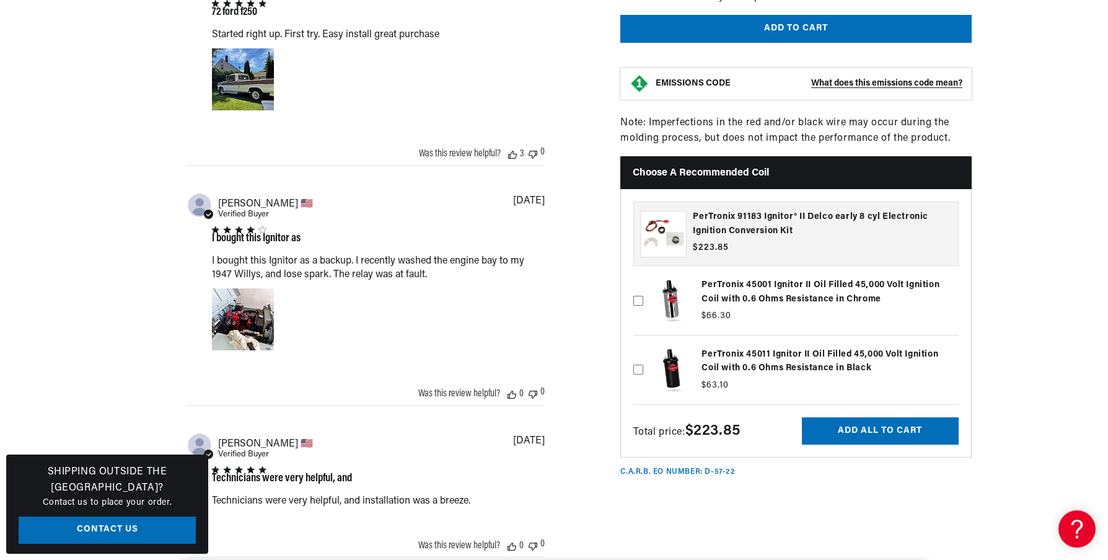
click at [643, 355] on input "checkbox" at bounding box center [639, 350] width 10 height 10
checkbox input "true"
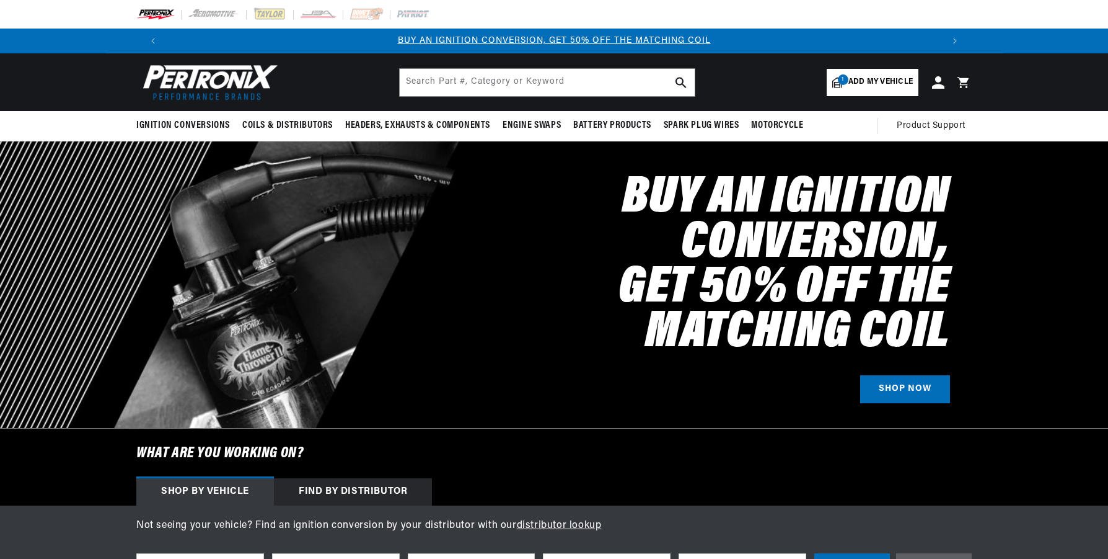
select select "Marine"
select select "1959"
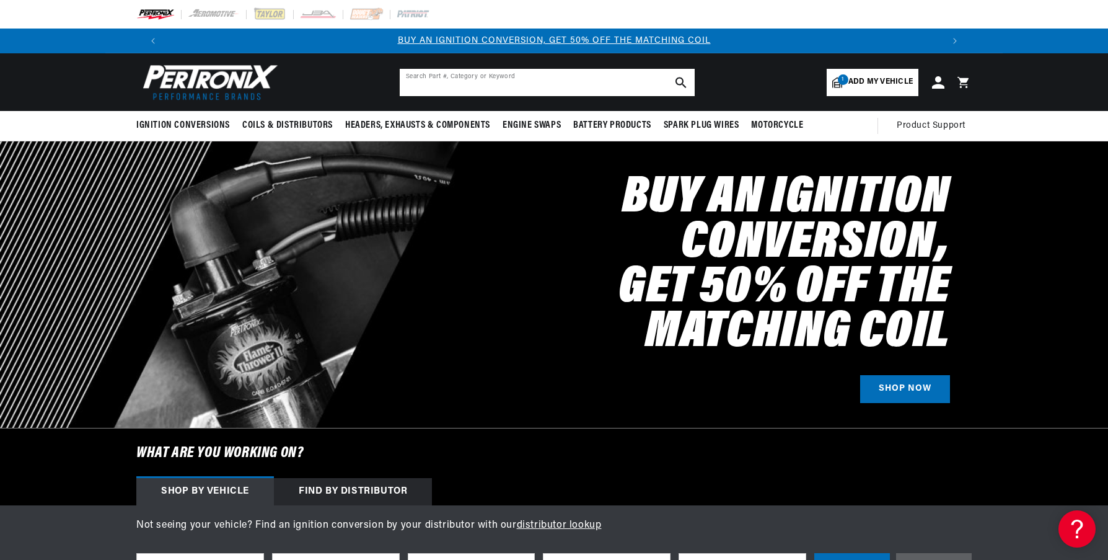
click at [618, 85] on input "text" at bounding box center [547, 82] width 295 height 27
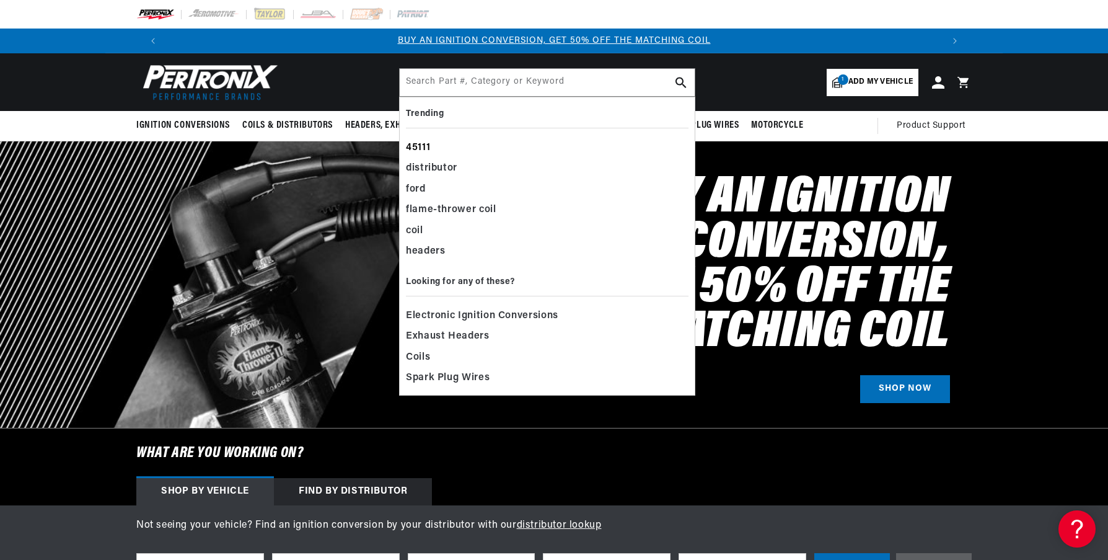
click at [441, 146] on div "45111" at bounding box center [547, 148] width 283 height 21
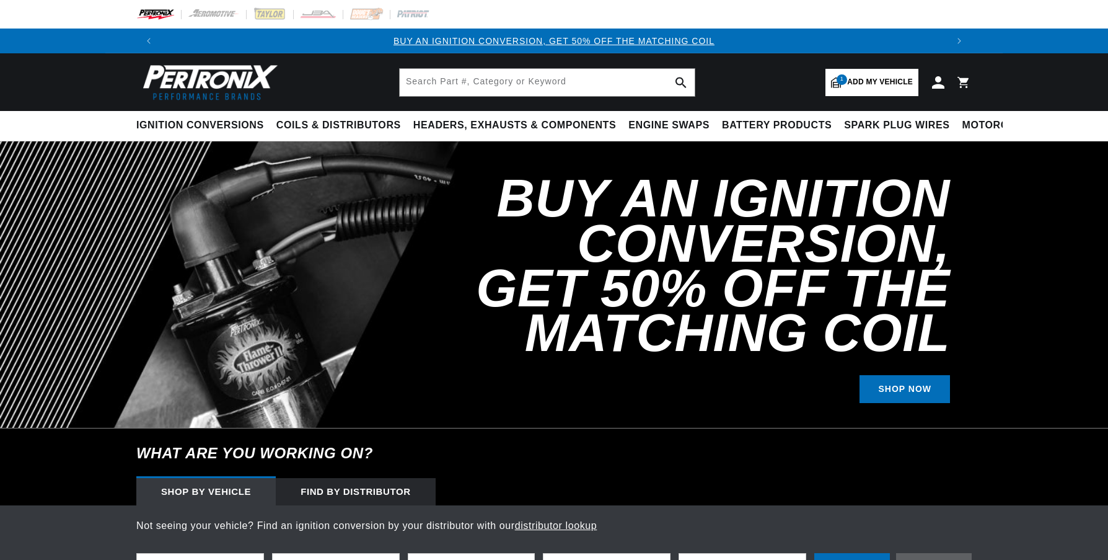
select select "Marine"
select select "1959"
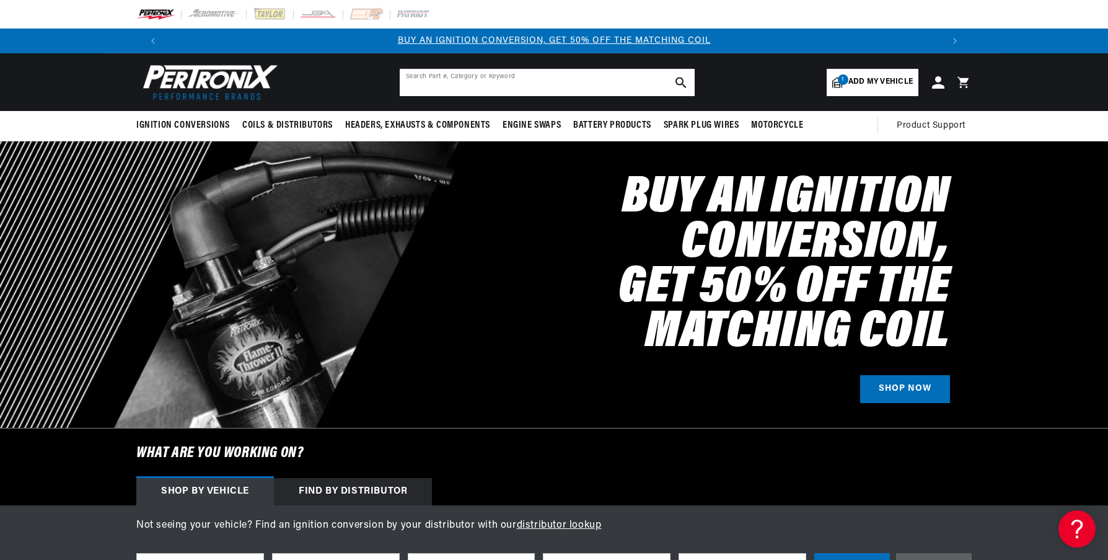
click at [529, 83] on input "text" at bounding box center [547, 82] width 295 height 27
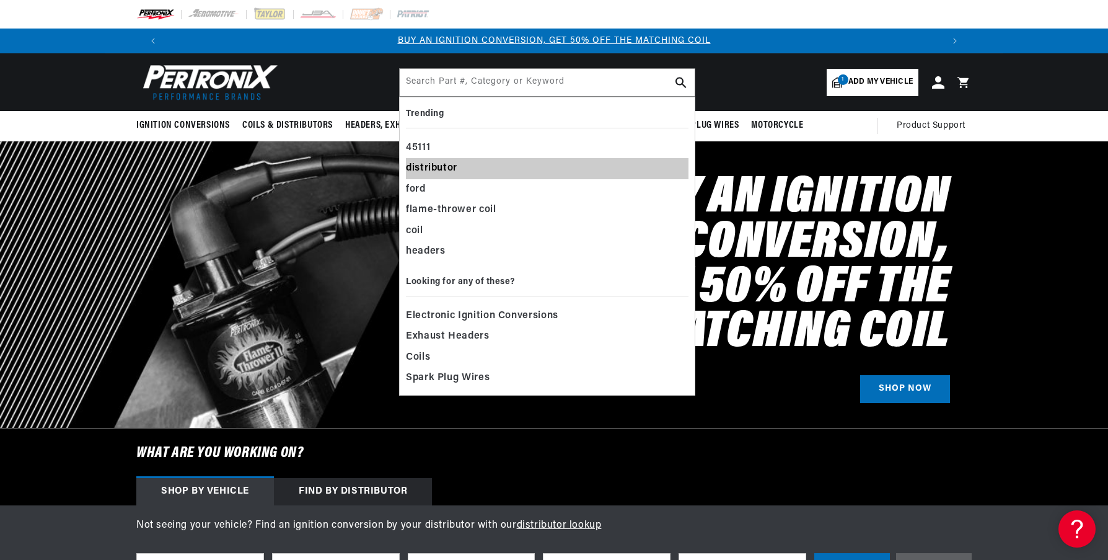
click at [456, 164] on div "distributor" at bounding box center [547, 168] width 283 height 21
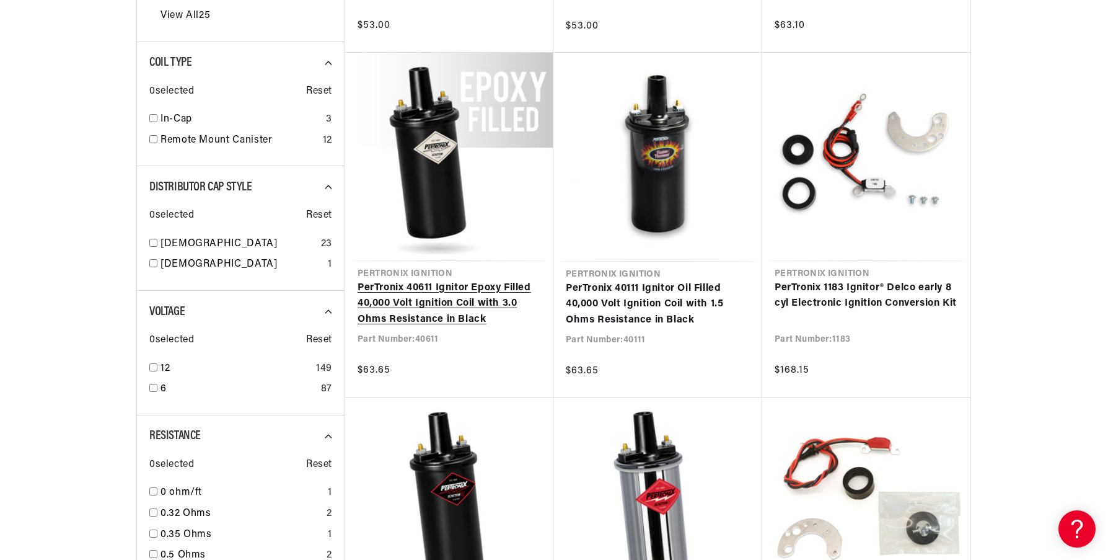
scroll to position [682, 0]
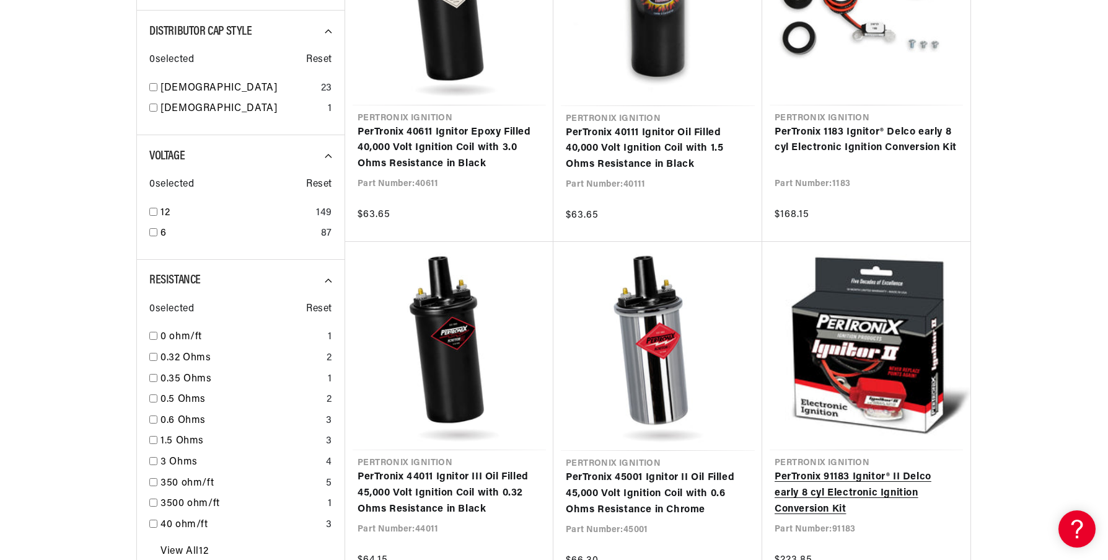
click at [849, 479] on link "PerTronix 91183 Ignitor® II Delco early 8 cyl Electronic Ignition Conversion Kit" at bounding box center [866, 493] width 183 height 48
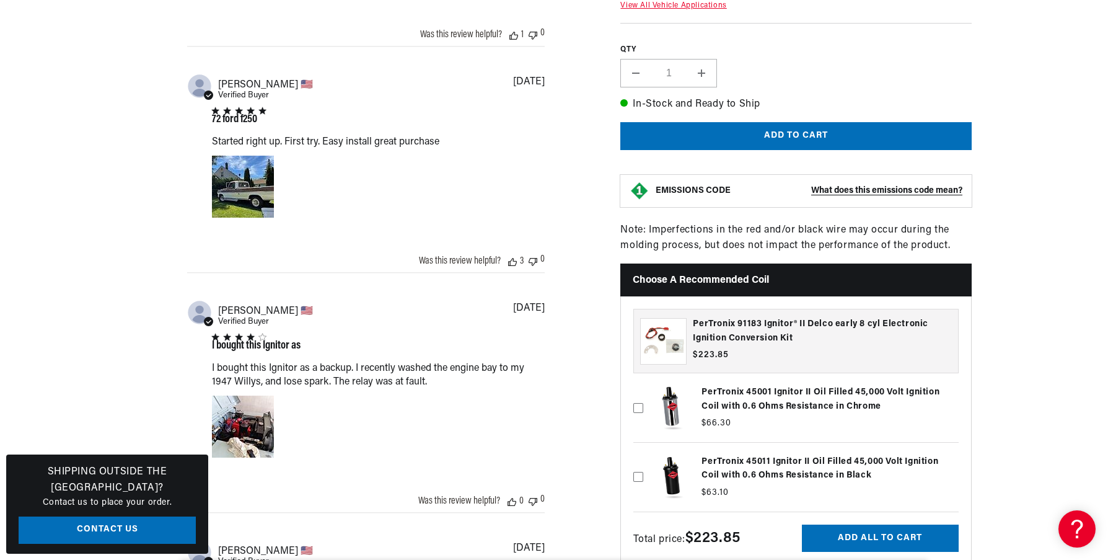
scroll to position [1364, 0]
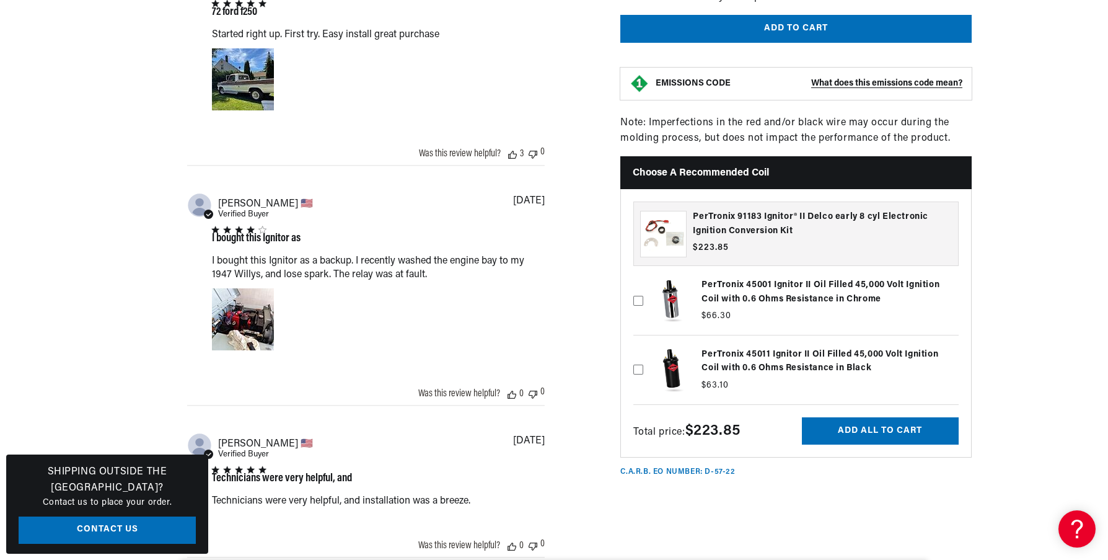
click at [760, 365] on label at bounding box center [796, 369] width 325 height 63
click at [643, 355] on input "checkbox" at bounding box center [639, 350] width 10 height 10
click at [758, 367] on label at bounding box center [796, 369] width 325 height 63
click at [643, 355] on input "checkbox" at bounding box center [639, 350] width 10 height 10
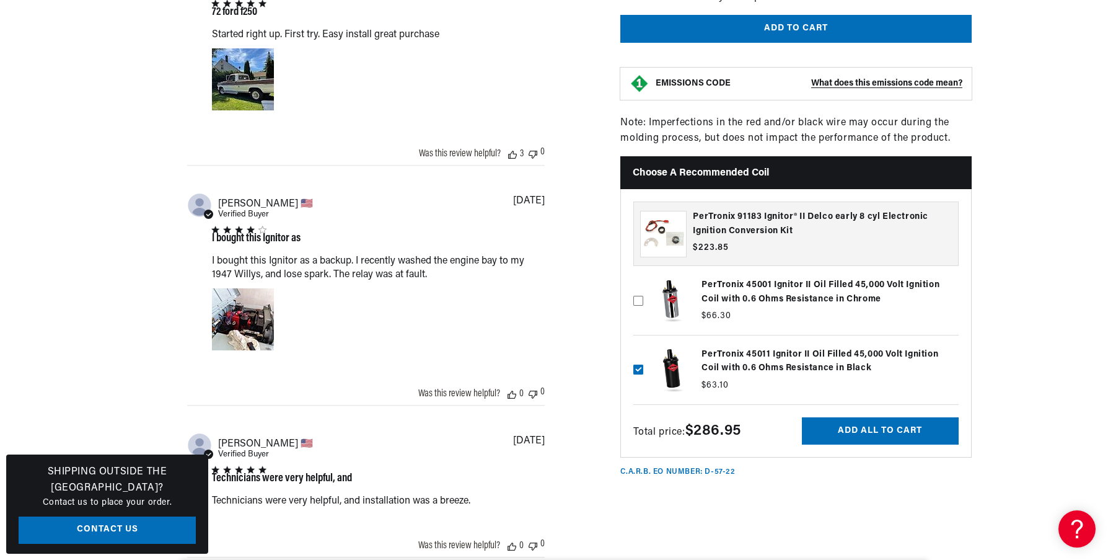
checkbox input "false"
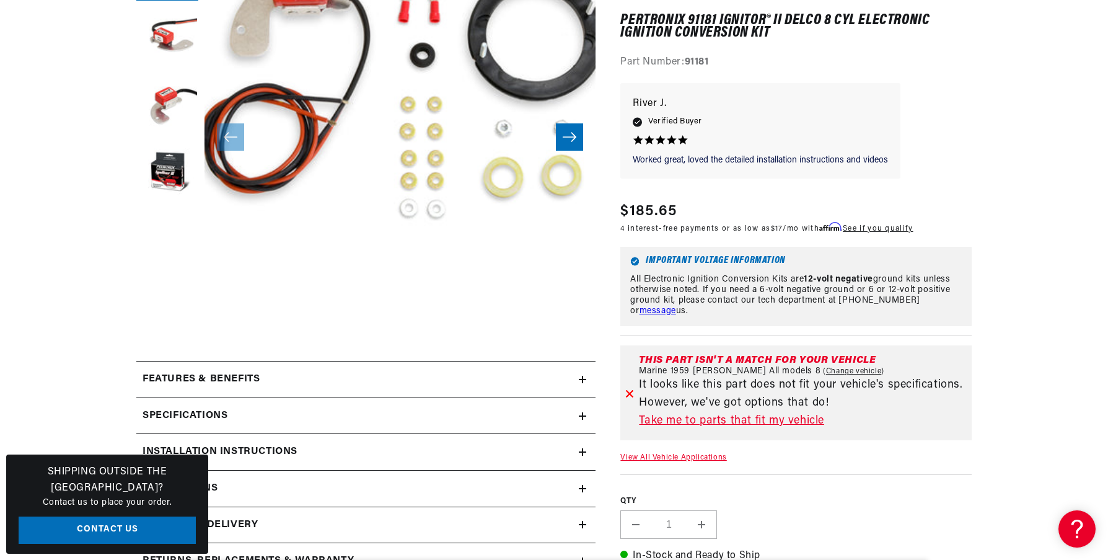
scroll to position [0, 1526]
click at [779, 420] on link "Take me to parts that fit my vehicle" at bounding box center [803, 421] width 328 height 18
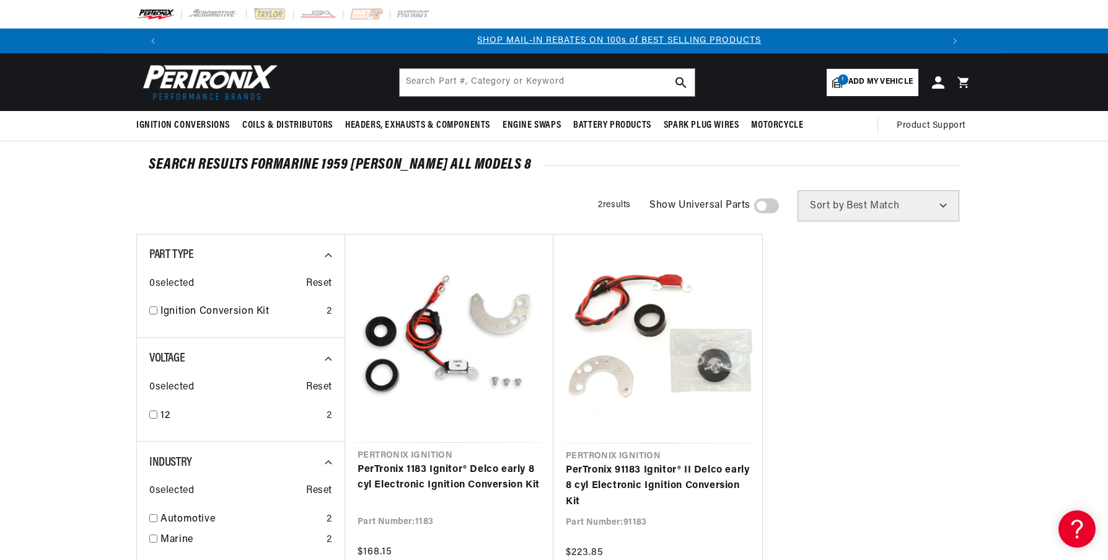
scroll to position [0, 774]
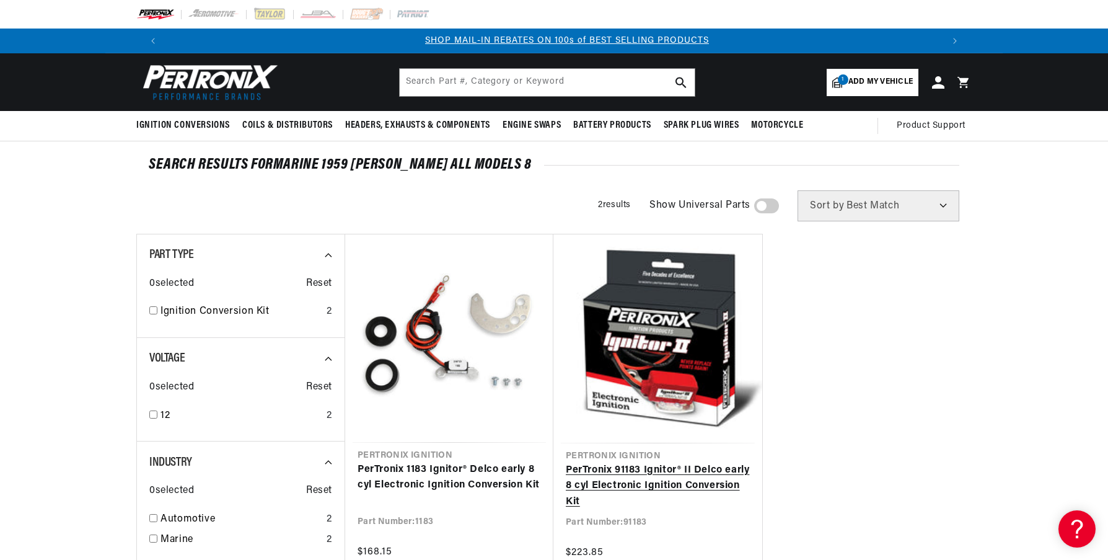
click at [647, 462] on link "PerTronix 91183 Ignitor® II Delco early 8 cyl Electronic Ignition Conversion Kit" at bounding box center [658, 486] width 184 height 48
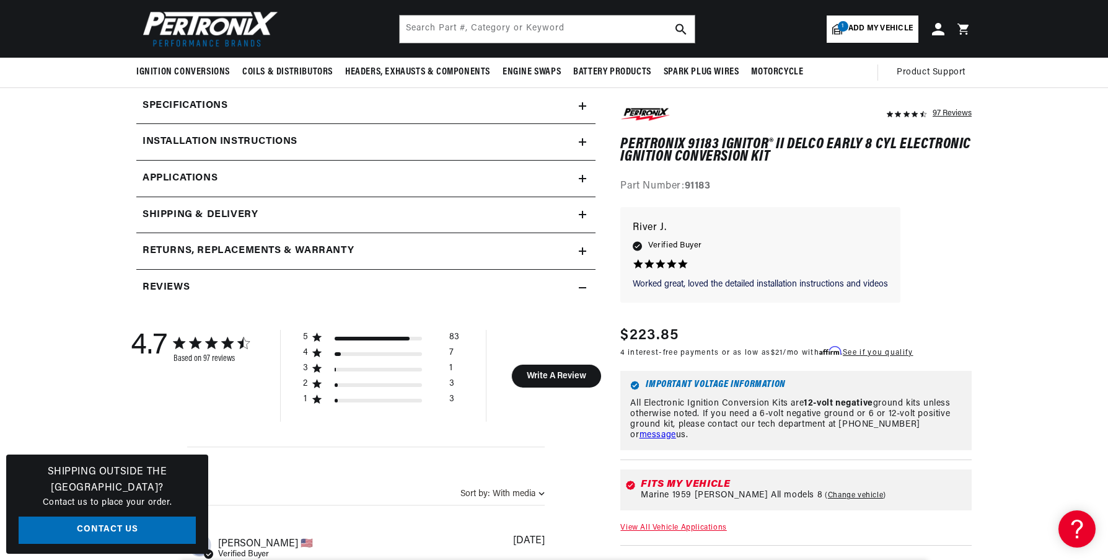
scroll to position [0, 774]
